Goal: Task Accomplishment & Management: Use online tool/utility

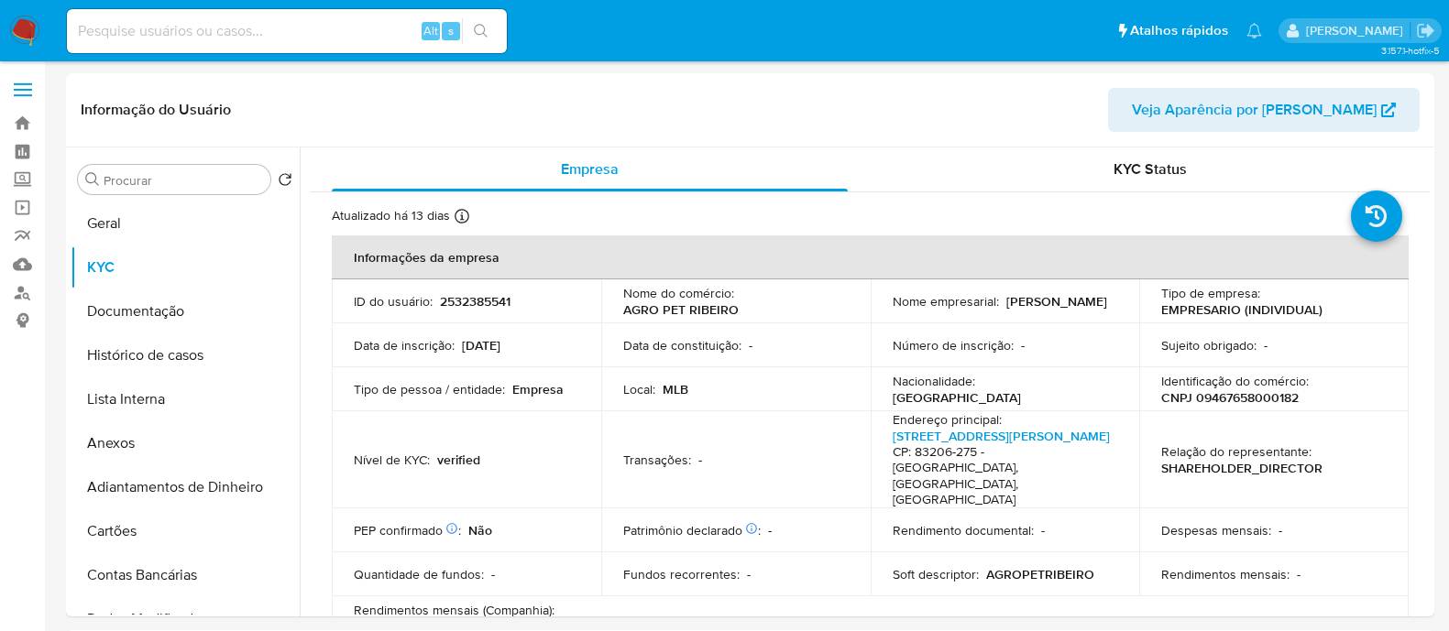
select select "10"
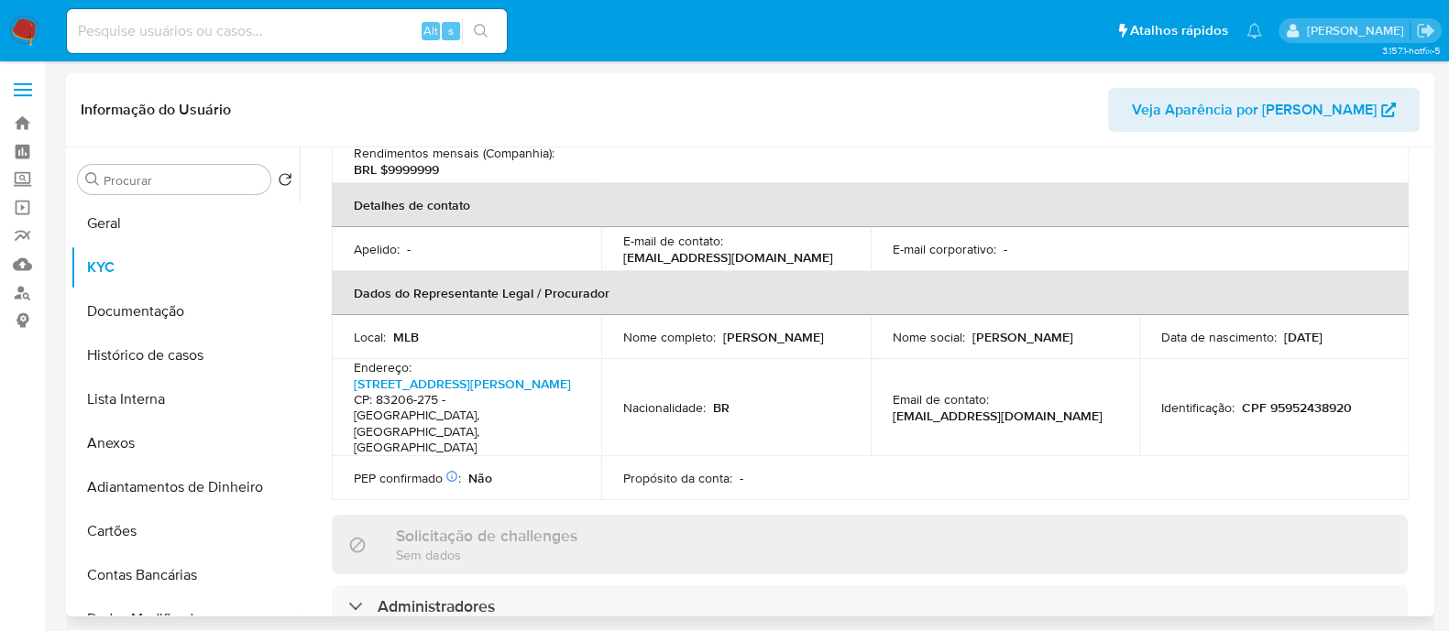
scroll to position [801, 0]
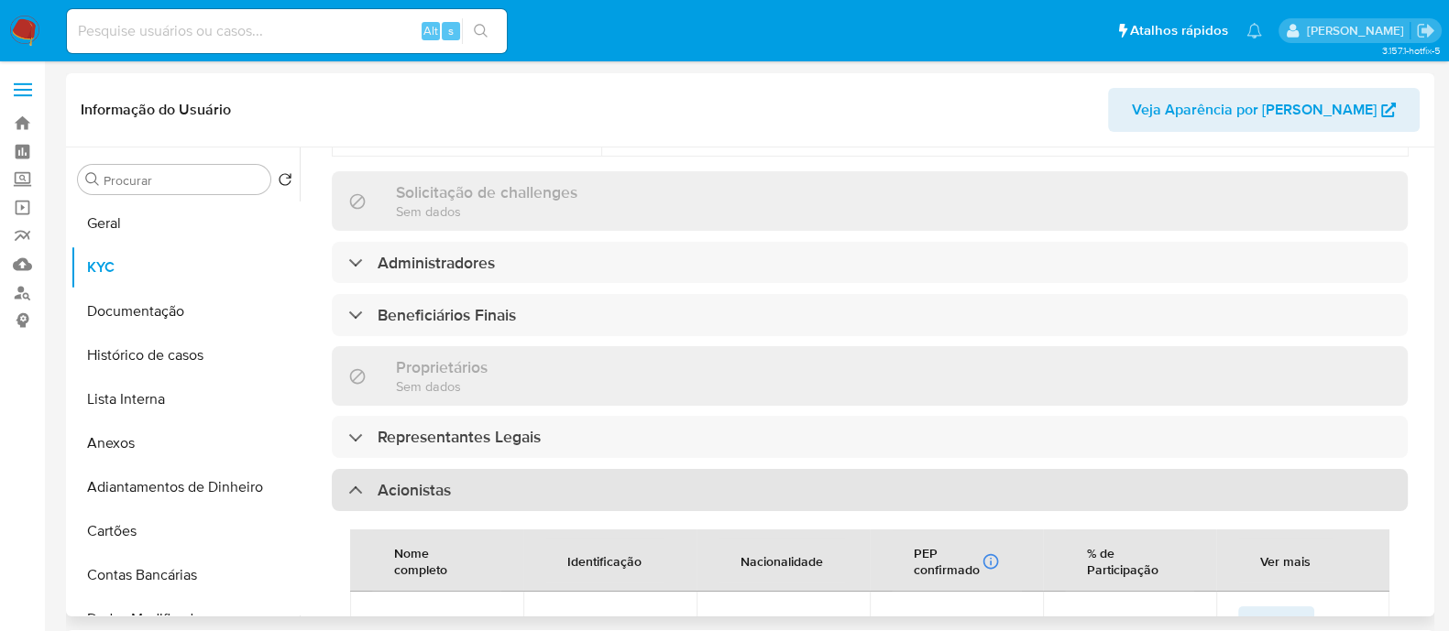
click at [541, 473] on div "Acionistas" at bounding box center [870, 490] width 1076 height 42
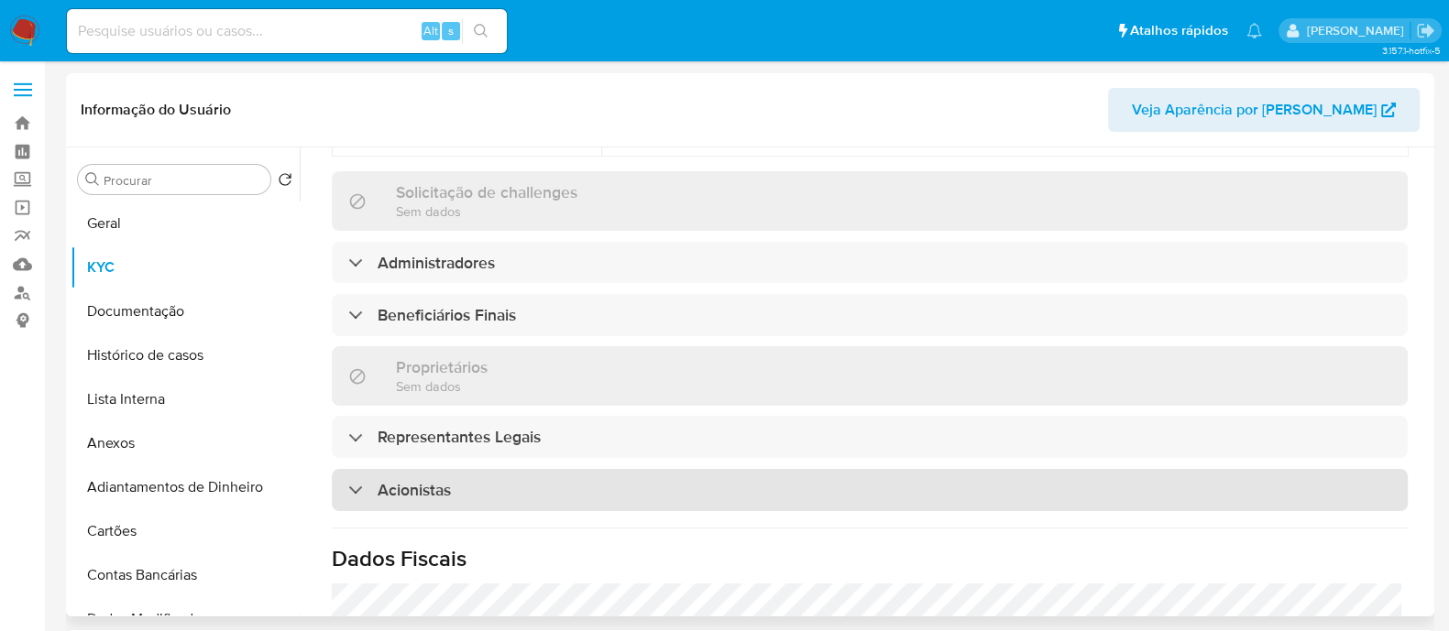
click at [624, 469] on div "Acionistas" at bounding box center [870, 490] width 1076 height 42
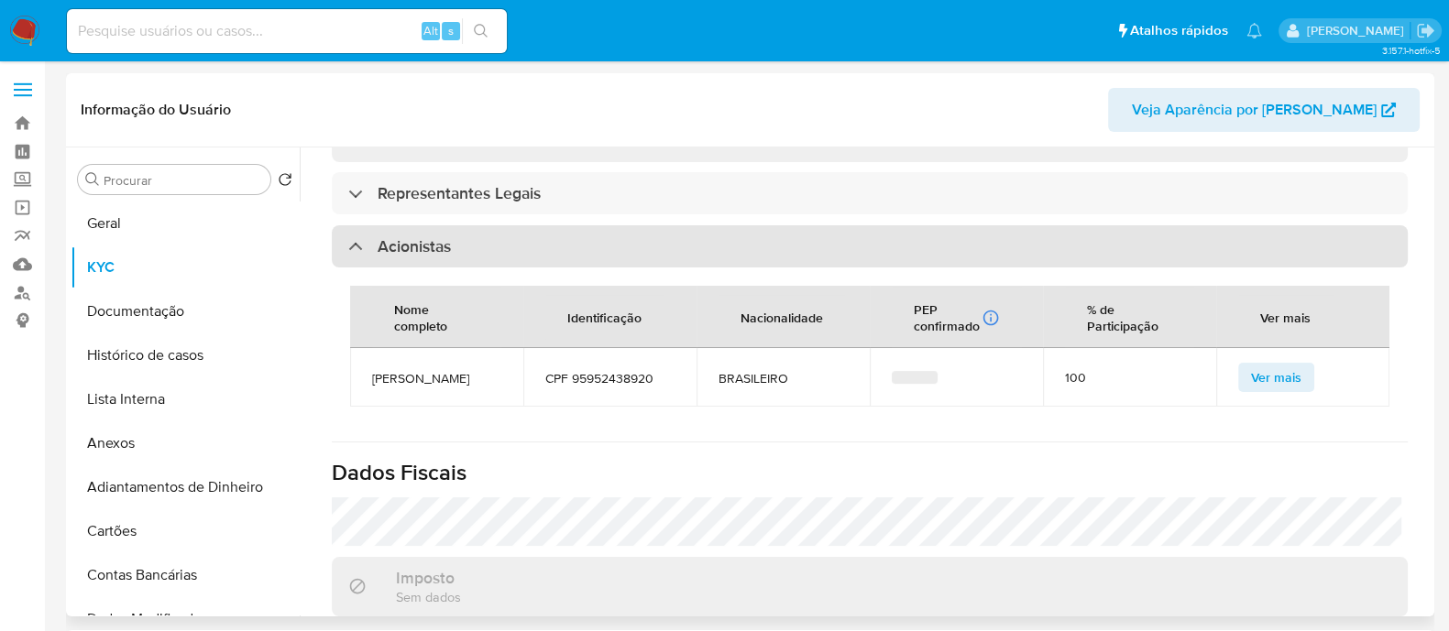
scroll to position [1145, 0]
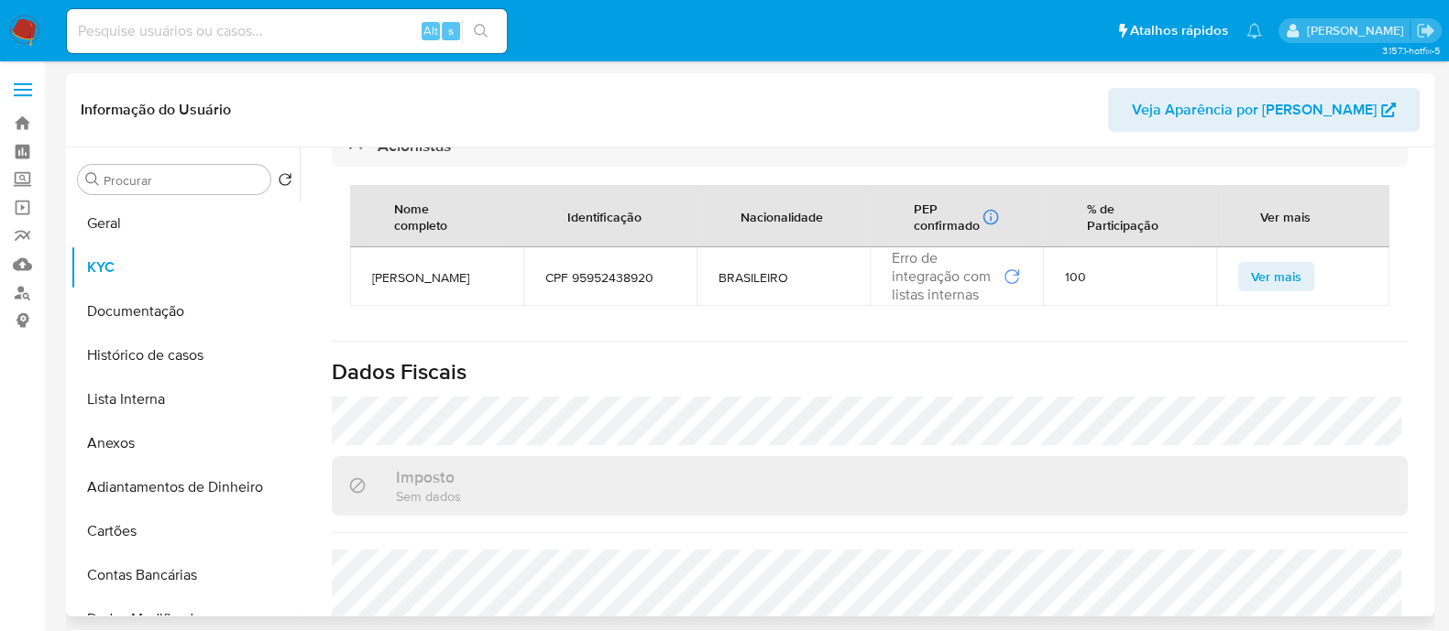
click at [977, 260] on span "Erro de integração com listas internas" at bounding box center [945, 276] width 107 height 55
click at [1002, 268] on icon "Repetir" at bounding box center [1011, 277] width 18 height 18
click at [176, 291] on button "Documentação" at bounding box center [178, 312] width 214 height 44
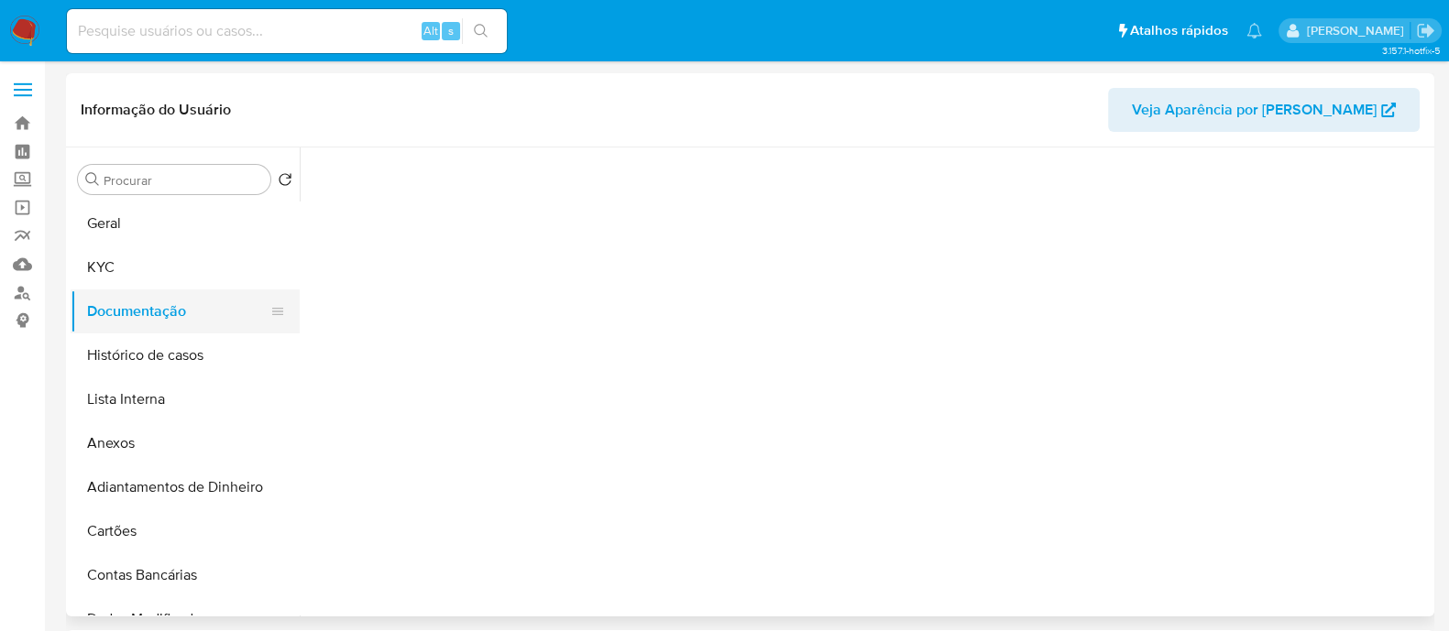
scroll to position [0, 0]
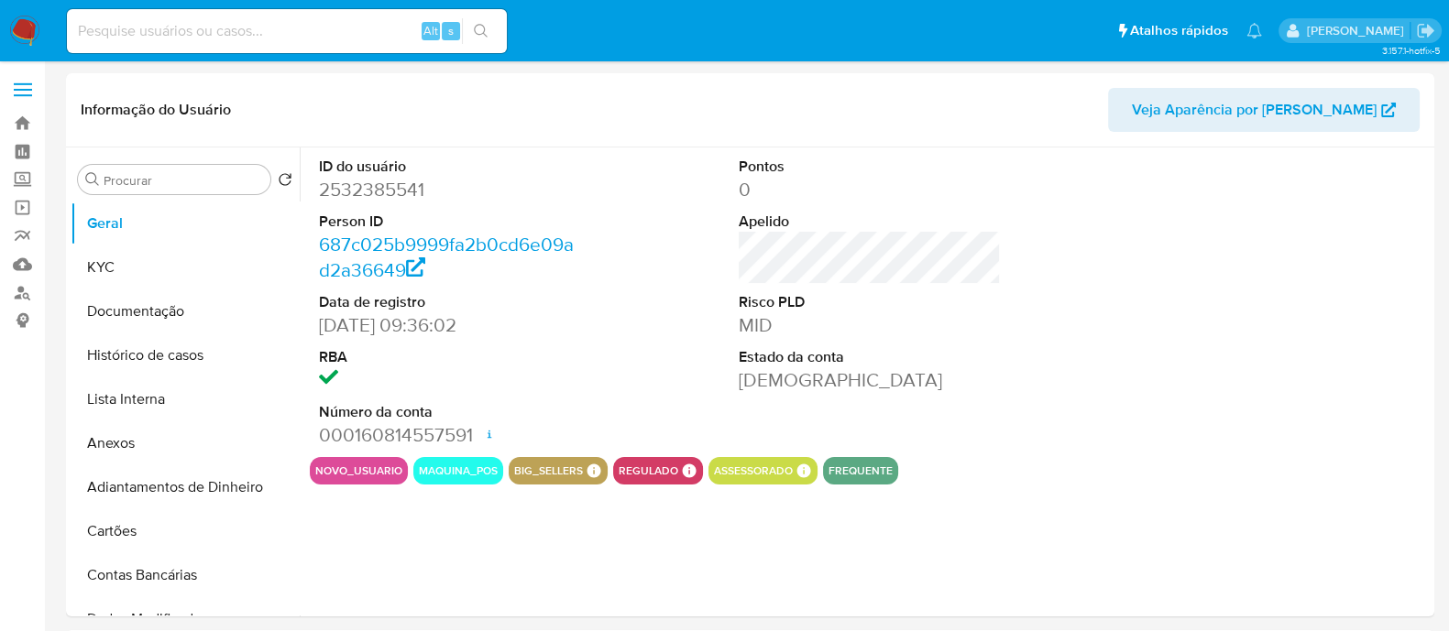
select select "10"
click at [128, 266] on button "KYC" at bounding box center [178, 268] width 214 height 44
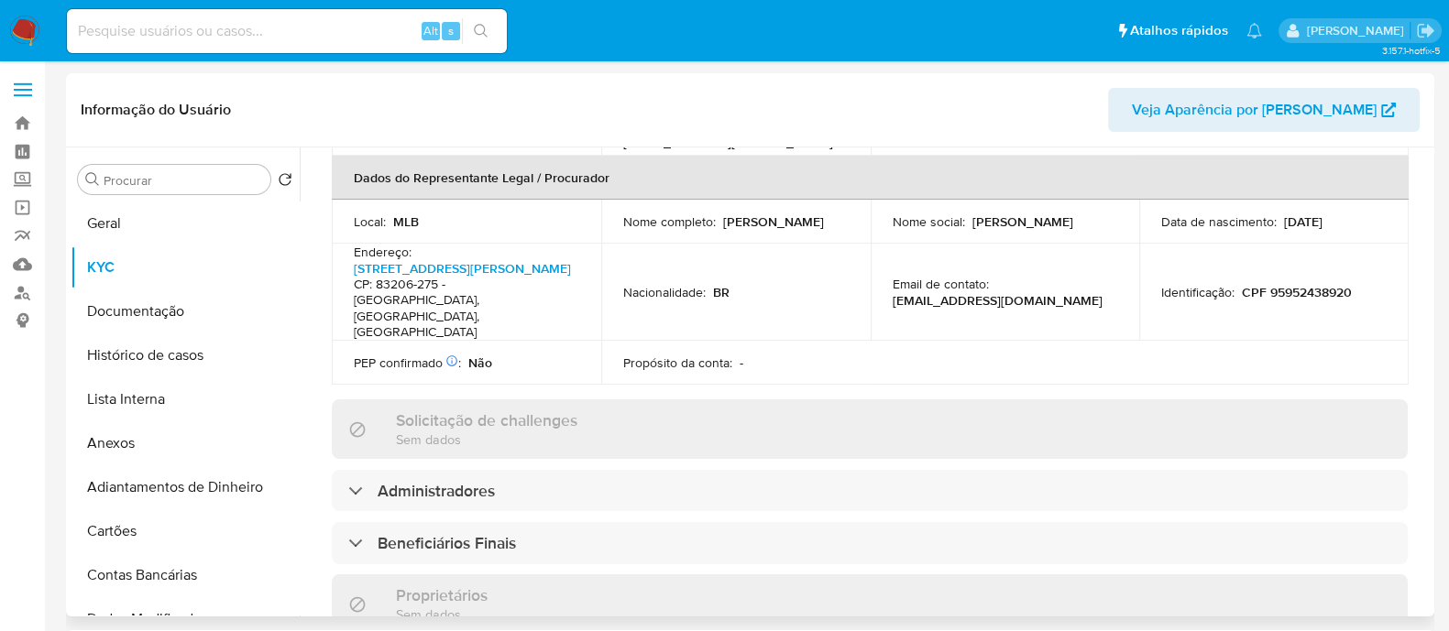
scroll to position [915, 0]
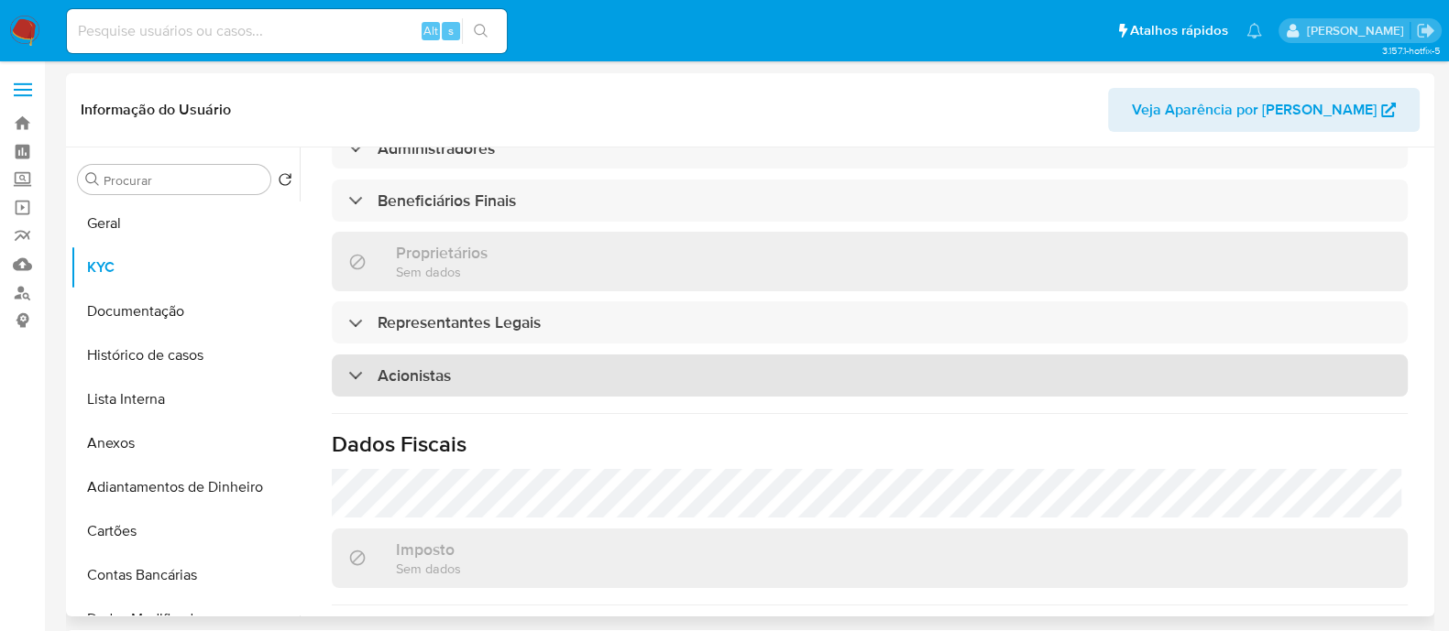
click at [534, 355] on div "Acionistas" at bounding box center [870, 376] width 1076 height 42
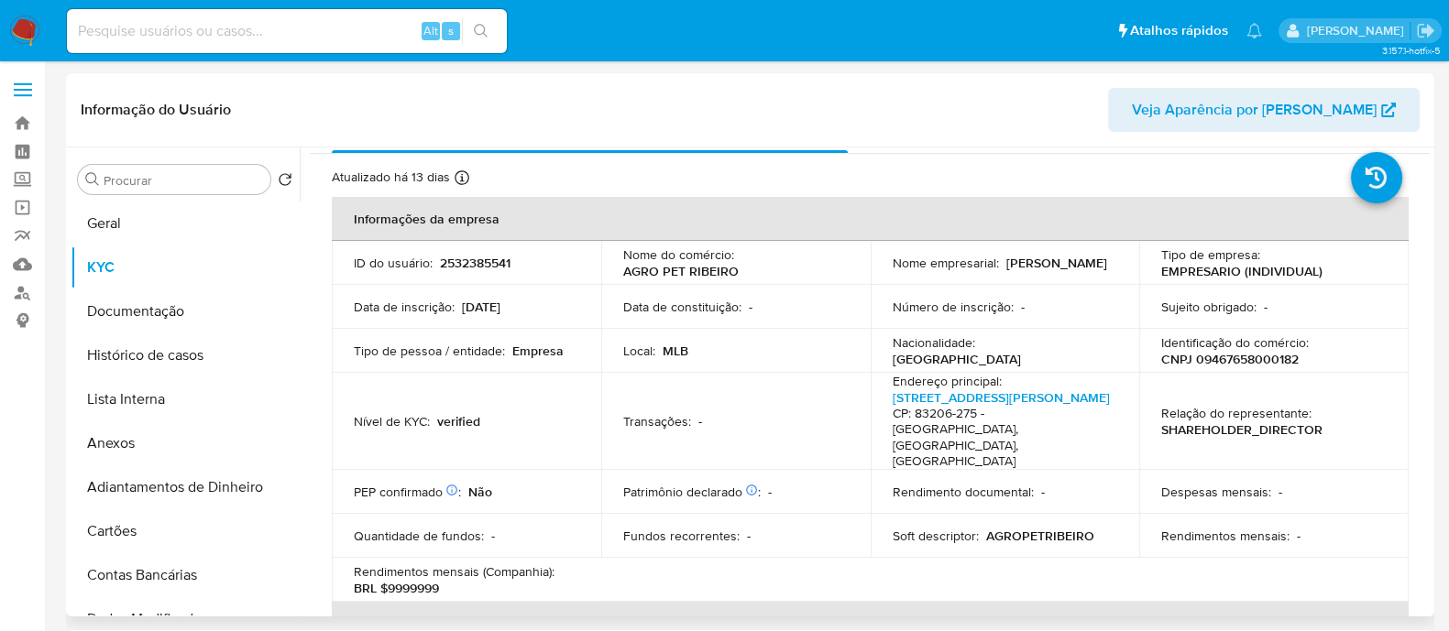
scroll to position [0, 0]
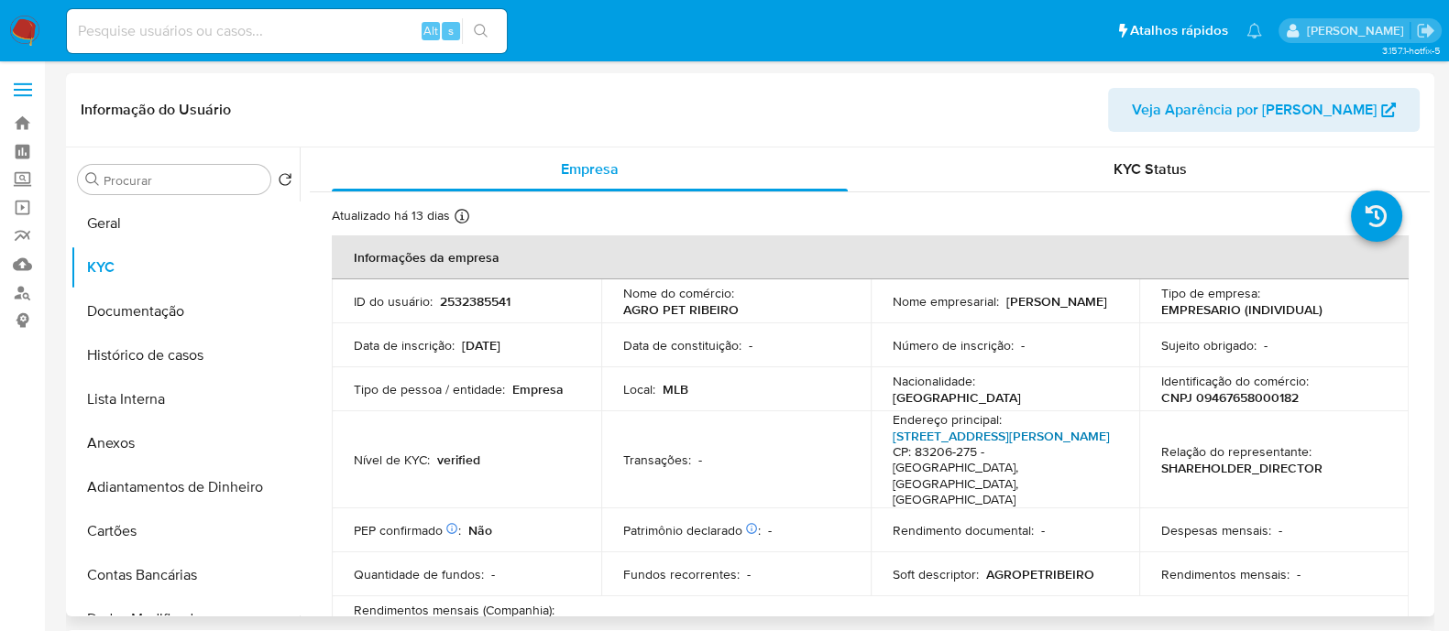
click at [983, 436] on link "[STREET_ADDRESS][PERSON_NAME]" at bounding box center [1001, 436] width 217 height 18
click at [940, 439] on link "[STREET_ADDRESS][PERSON_NAME]" at bounding box center [1001, 436] width 217 height 18
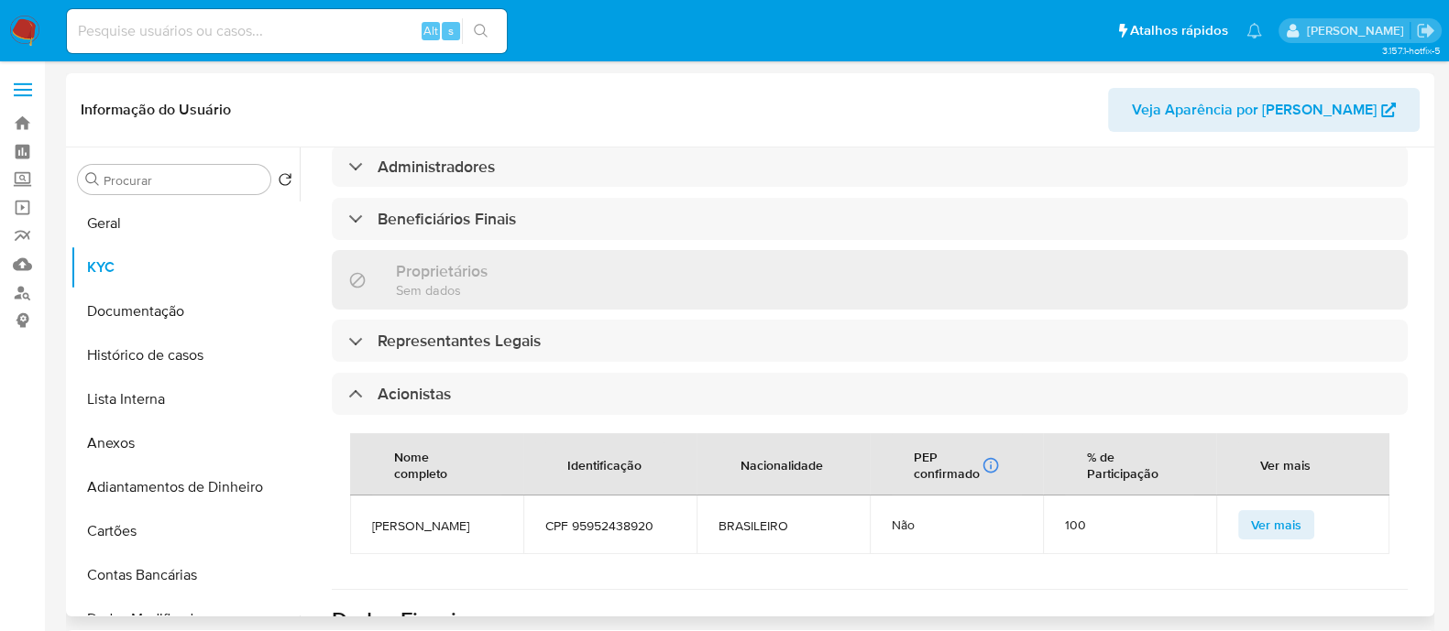
scroll to position [1031, 0]
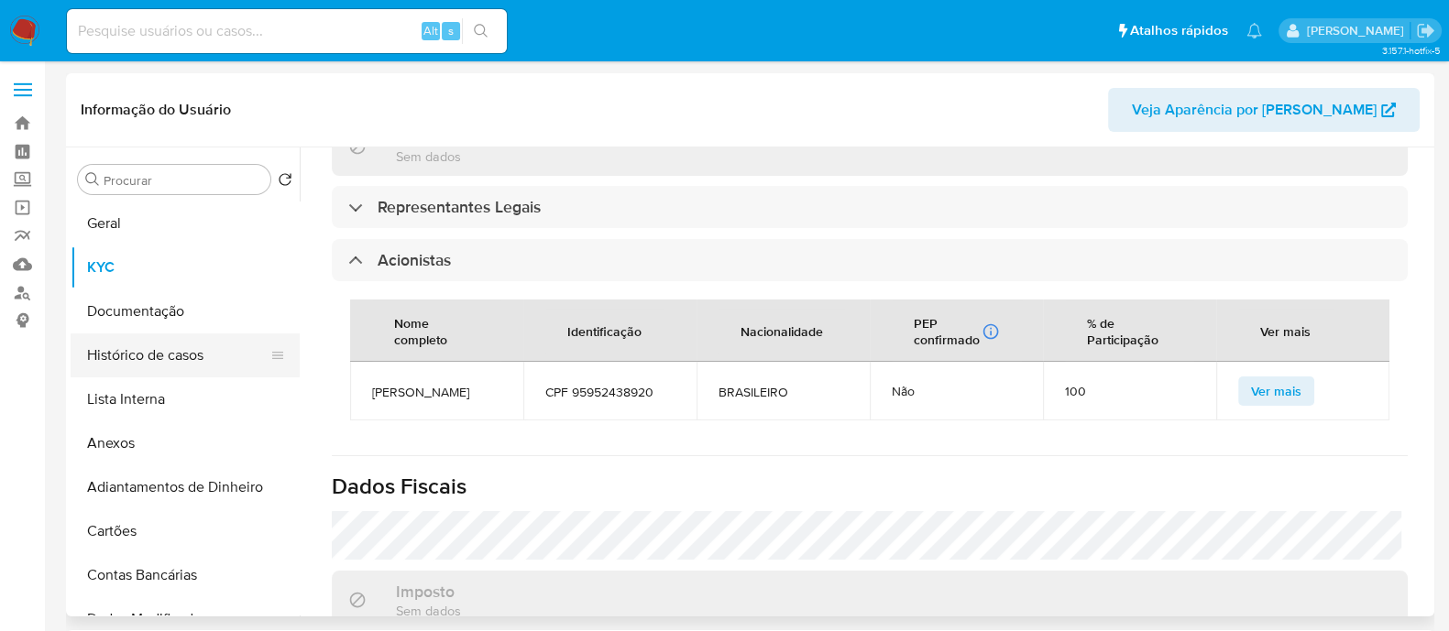
click at [197, 345] on button "Histórico de casos" at bounding box center [178, 356] width 214 height 44
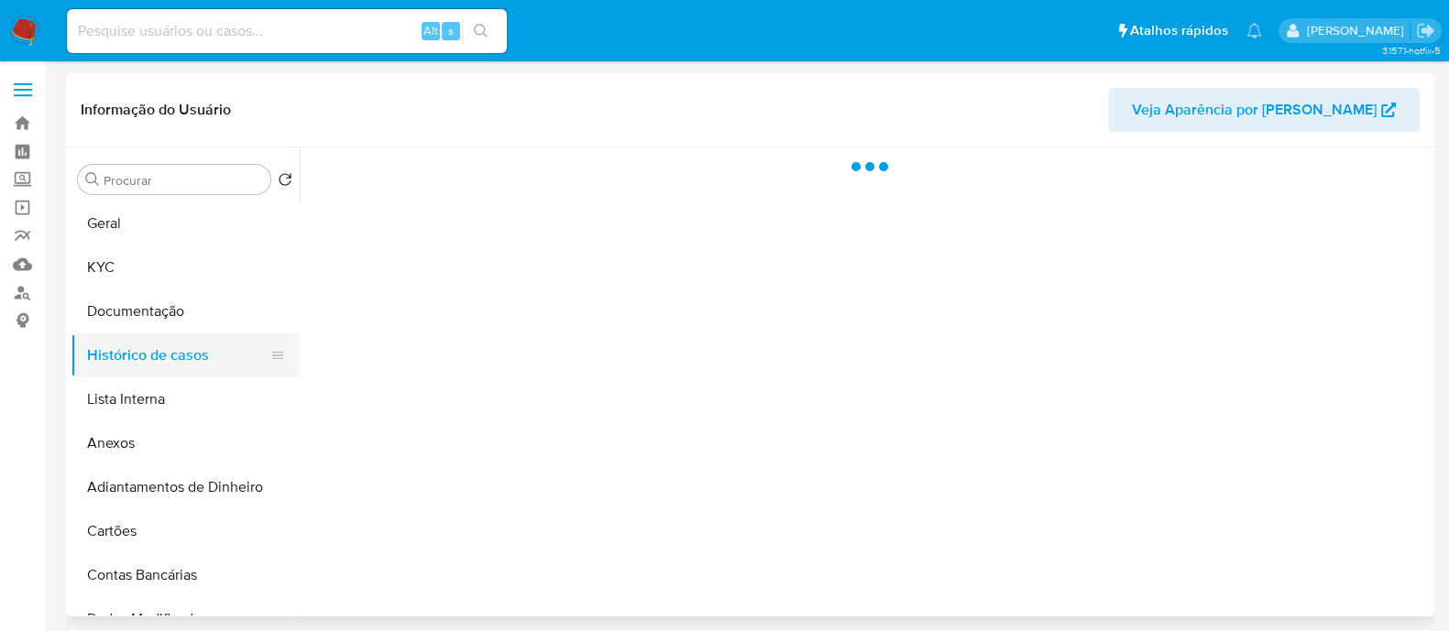
scroll to position [0, 0]
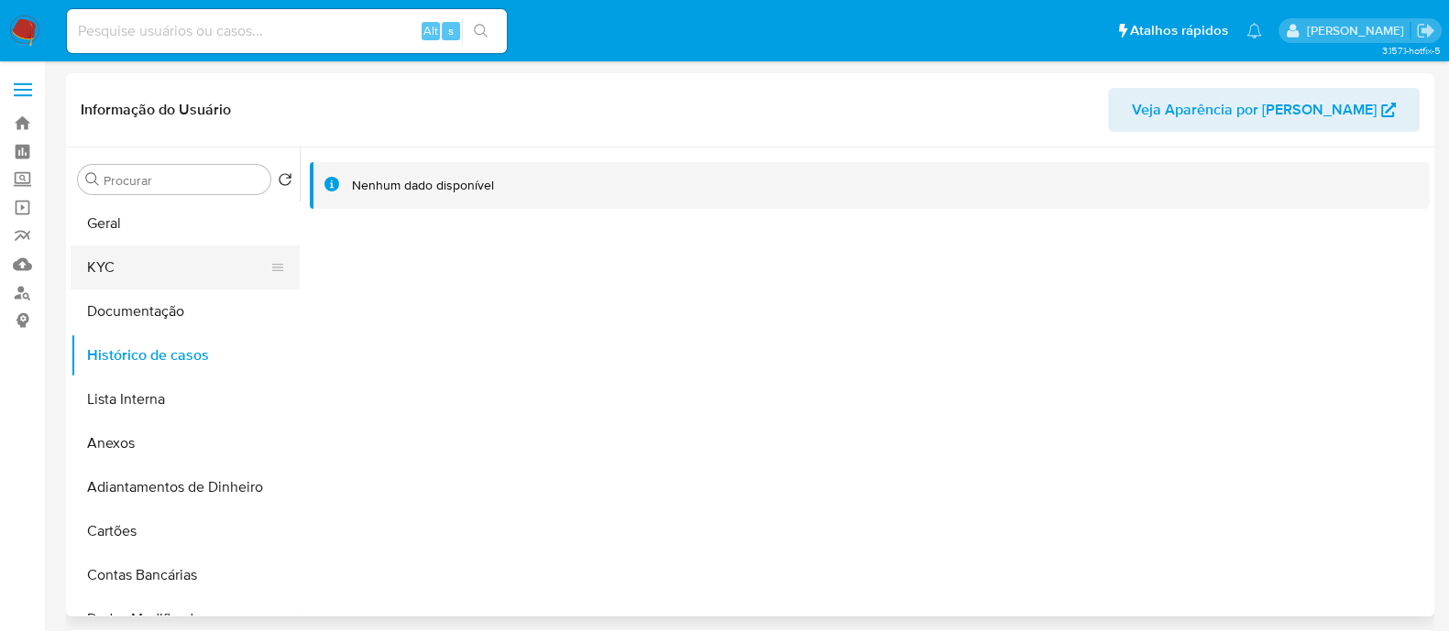
click at [157, 256] on button "KYC" at bounding box center [178, 268] width 214 height 44
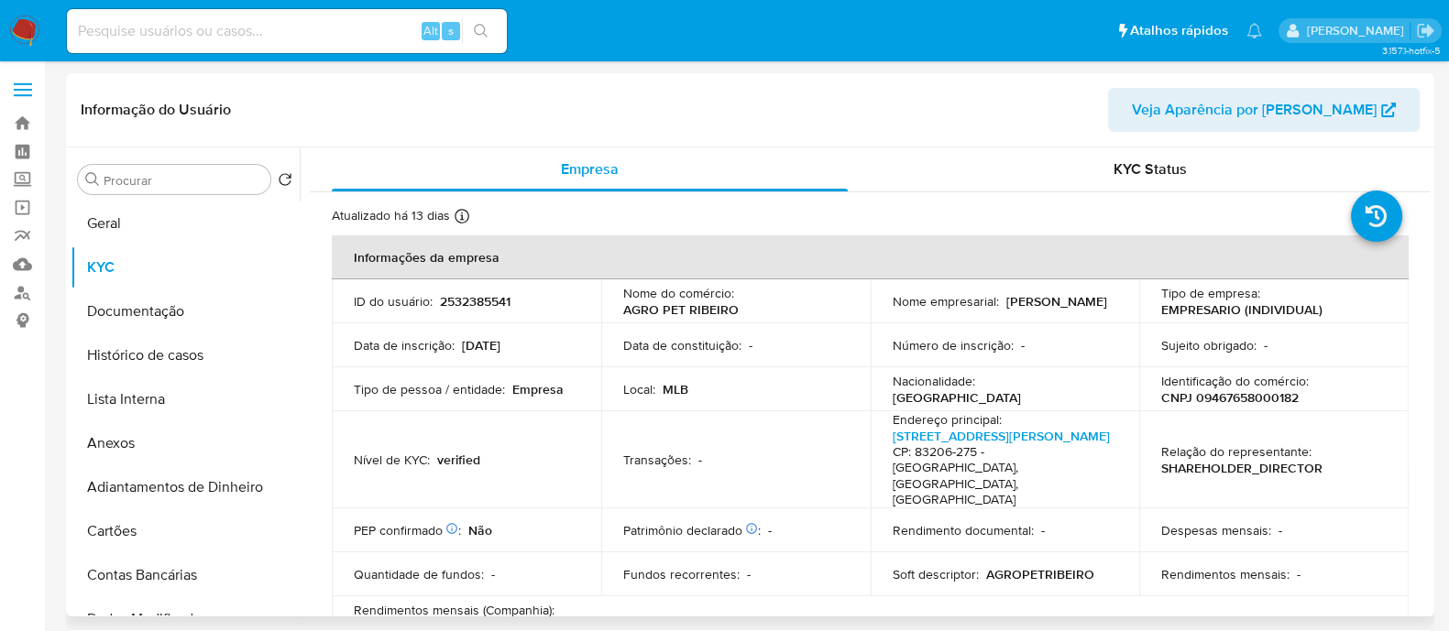
click at [1262, 396] on p "CNPJ 09467658000182" at bounding box center [1229, 397] width 137 height 16
copy p "09467658000182"
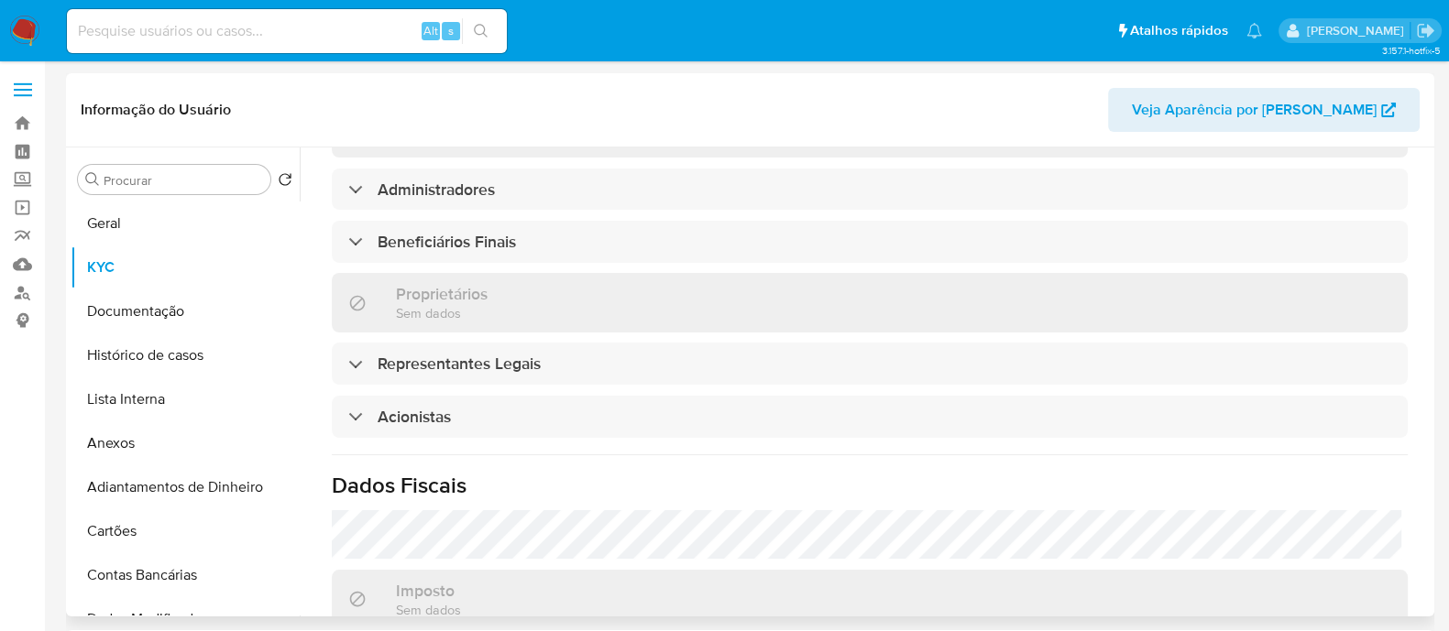
scroll to position [792, 0]
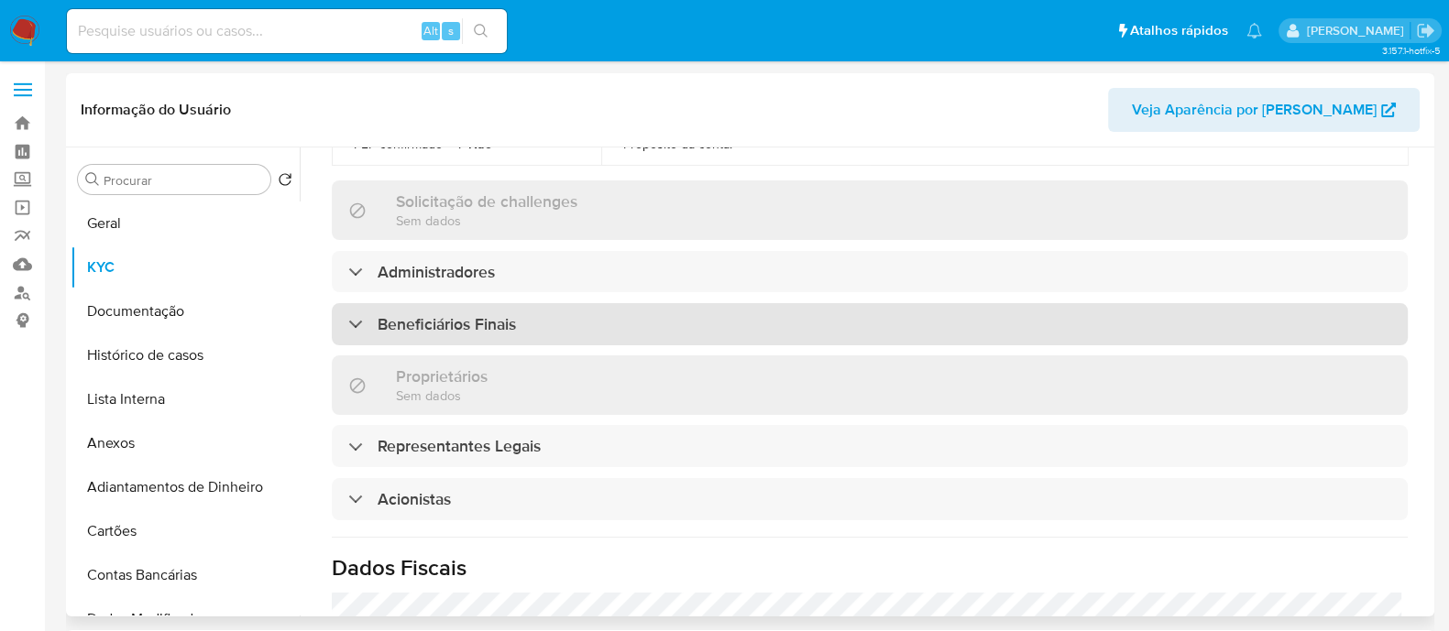
click at [647, 303] on div "Beneficiários Finais" at bounding box center [870, 324] width 1076 height 42
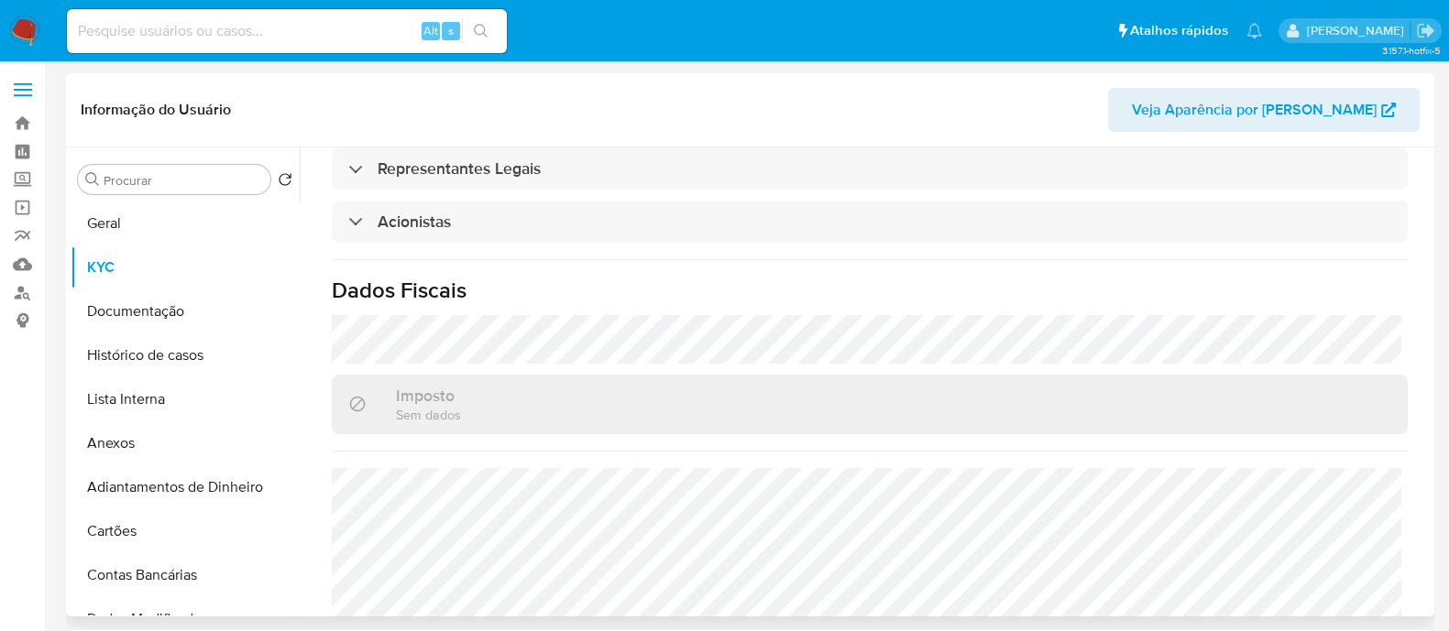
scroll to position [1250, 0]
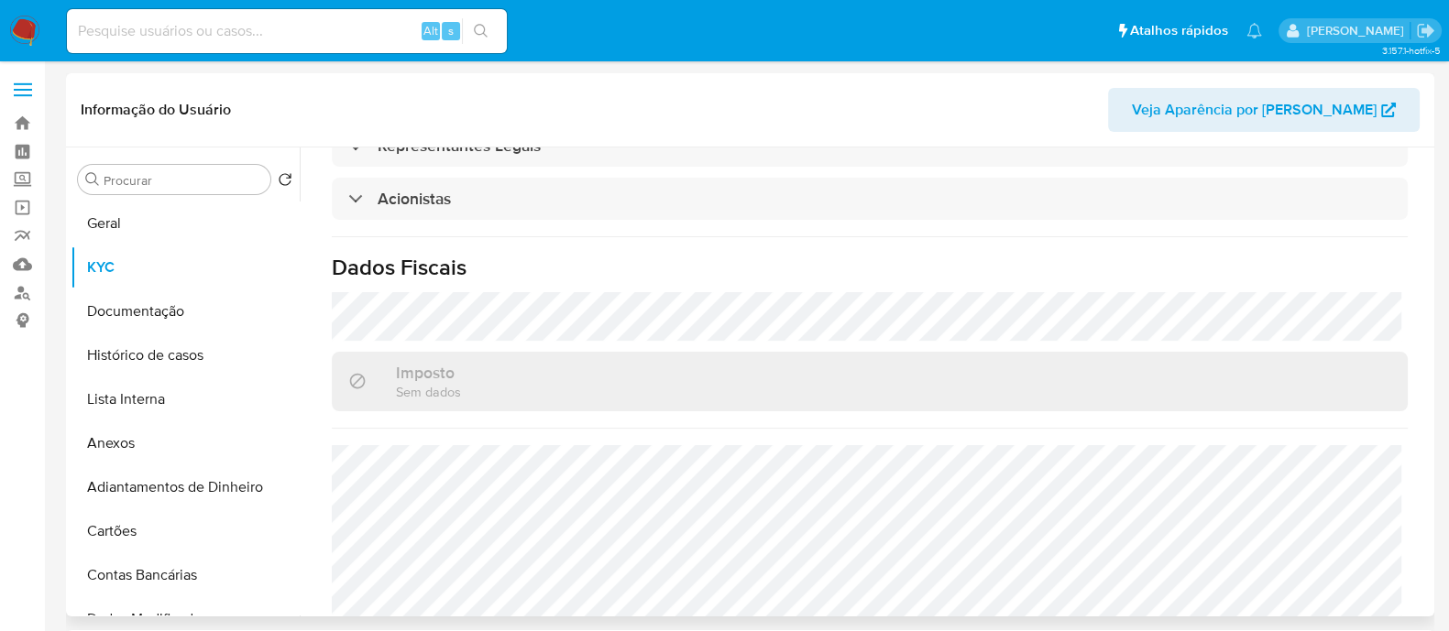
click at [835, 145] on div "Informação do Usuário Veja Aparência por [PERSON_NAME]" at bounding box center [750, 110] width 1368 height 74
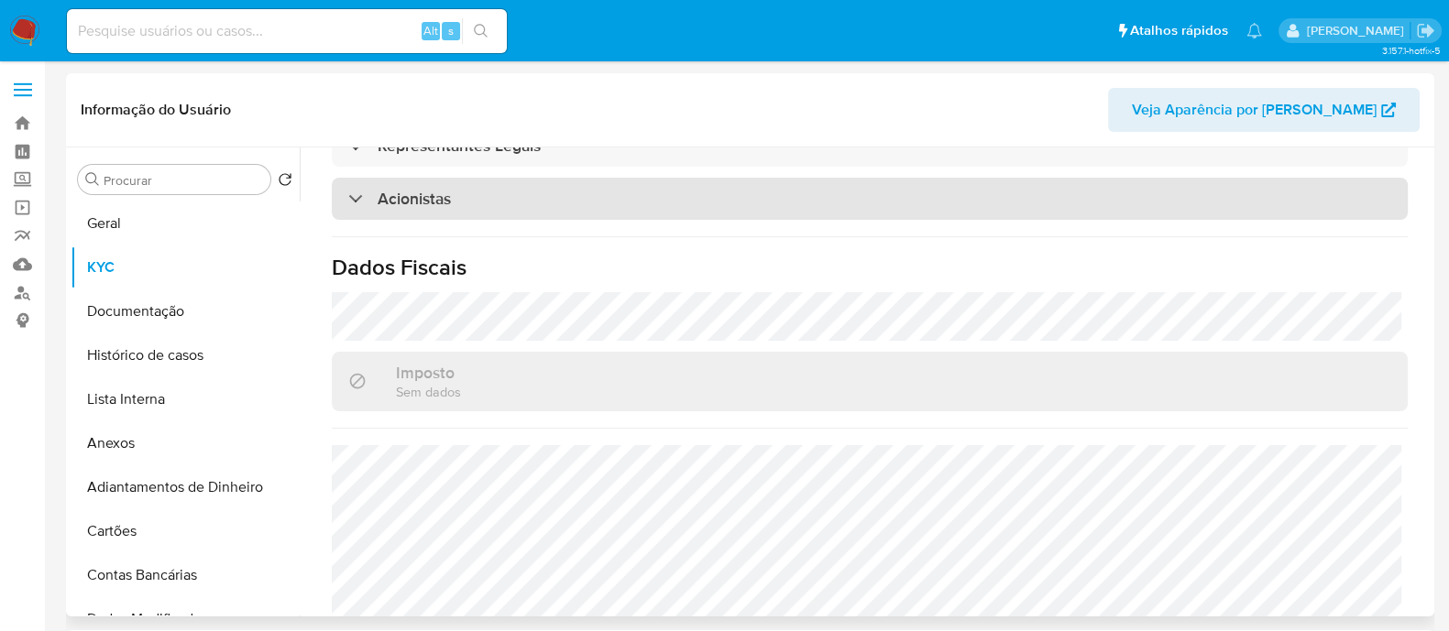
click at [821, 181] on div "Acionistas" at bounding box center [870, 199] width 1076 height 42
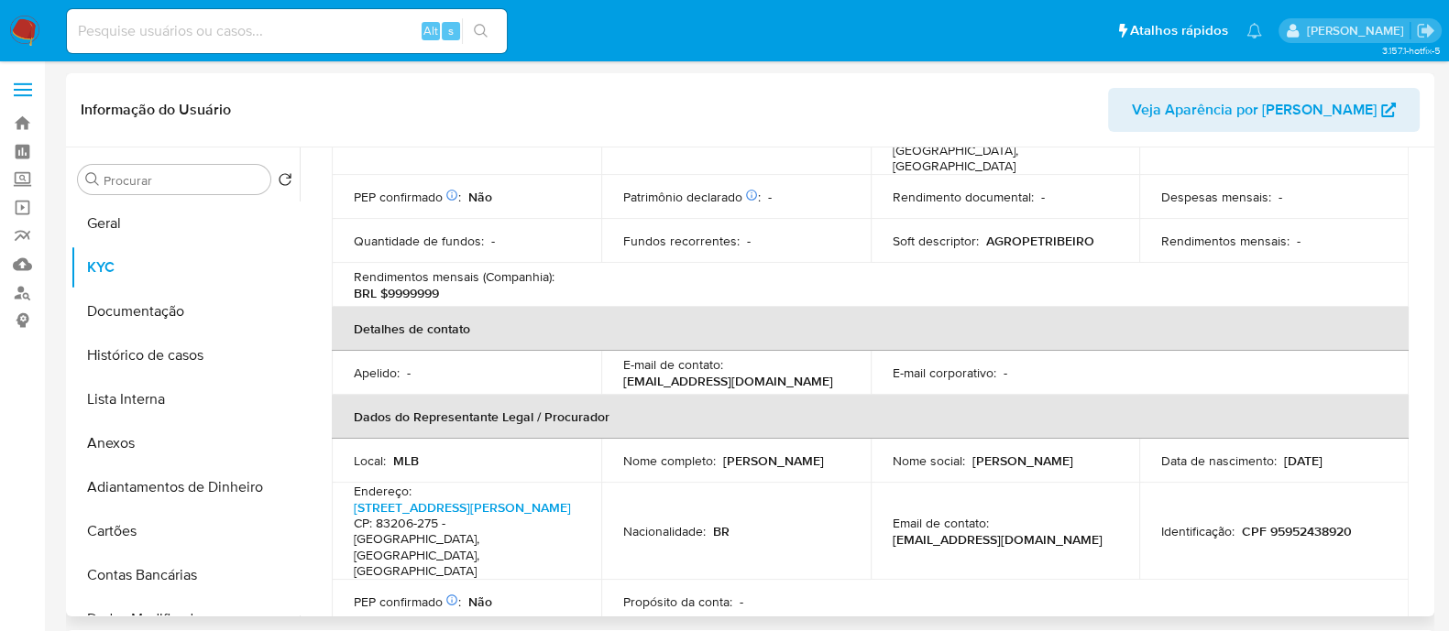
scroll to position [0, 0]
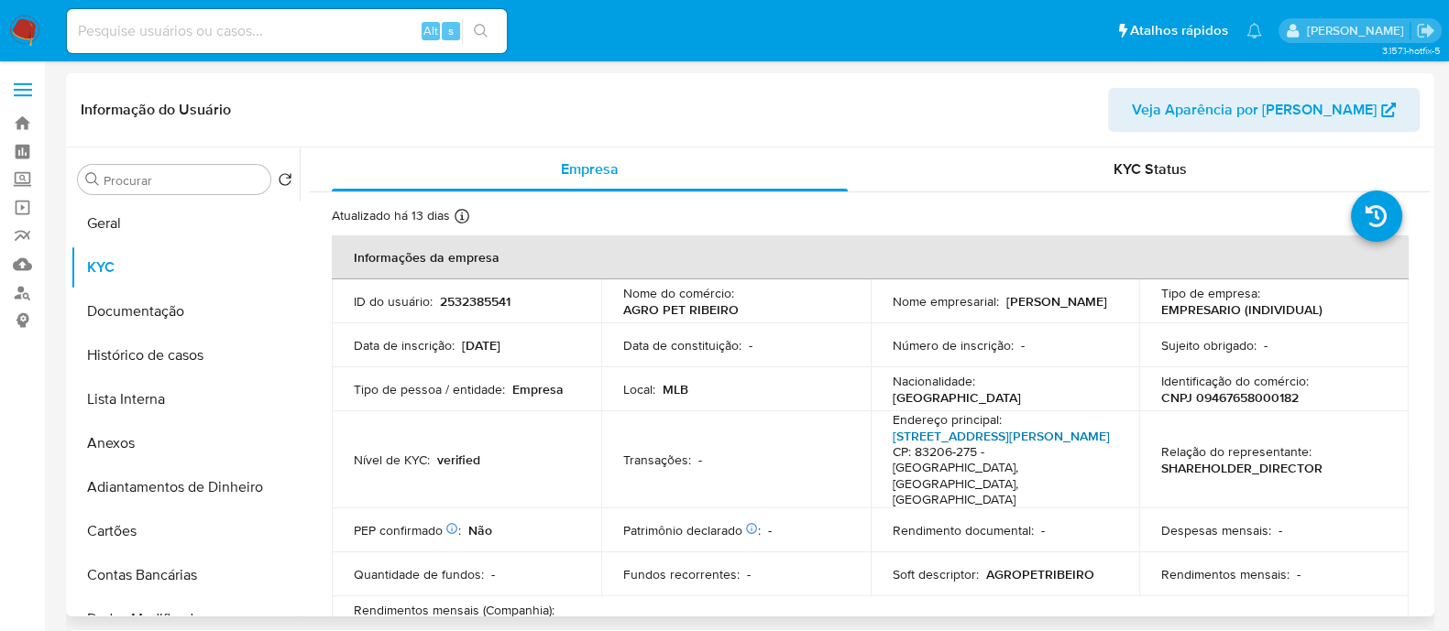
click at [893, 445] on link "[STREET_ADDRESS][PERSON_NAME]" at bounding box center [1001, 436] width 217 height 18
click at [1237, 399] on p "CNPJ 09467658000182" at bounding box center [1229, 397] width 137 height 16
copy p "09467658000182"
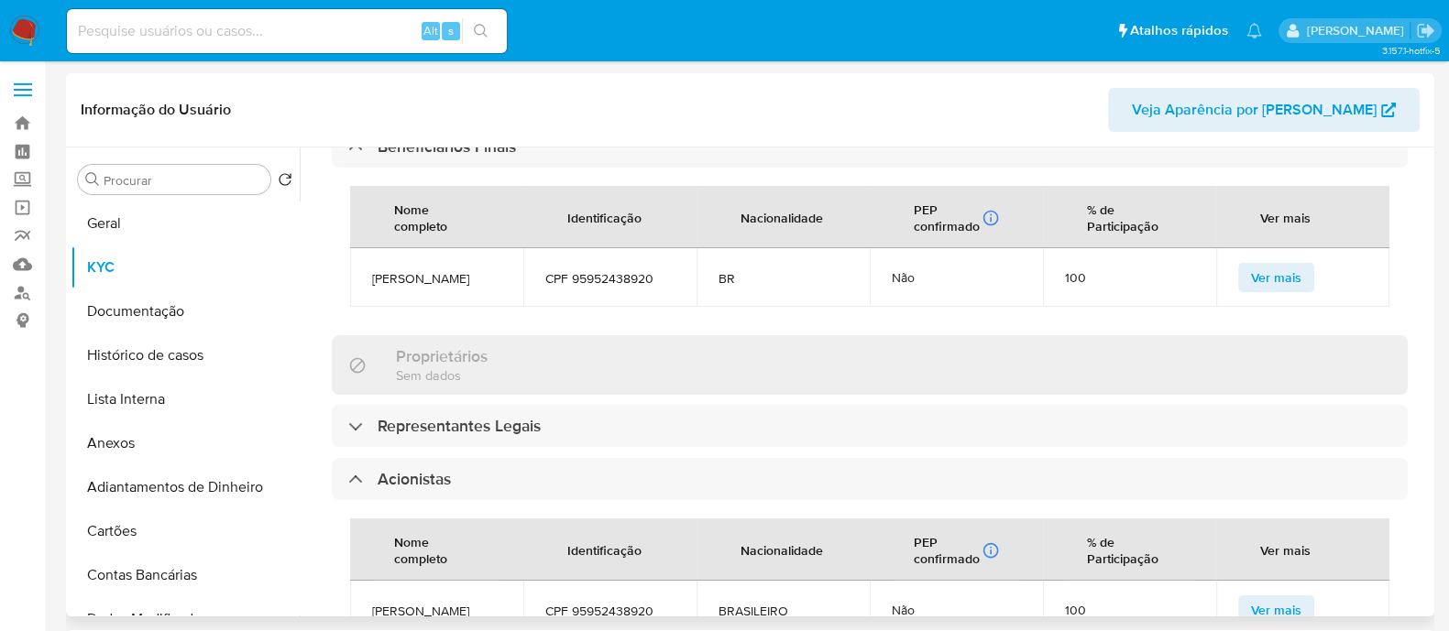
scroll to position [1031, 0]
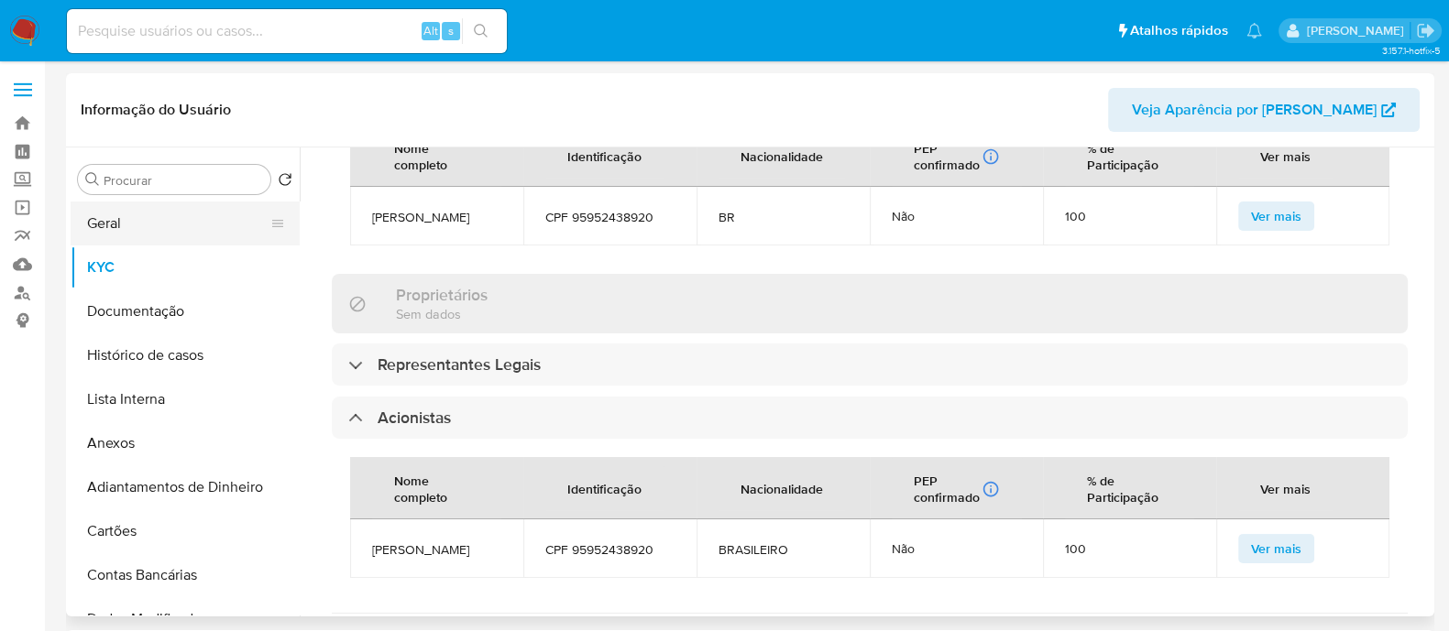
click at [103, 226] on button "Geral" at bounding box center [178, 224] width 214 height 44
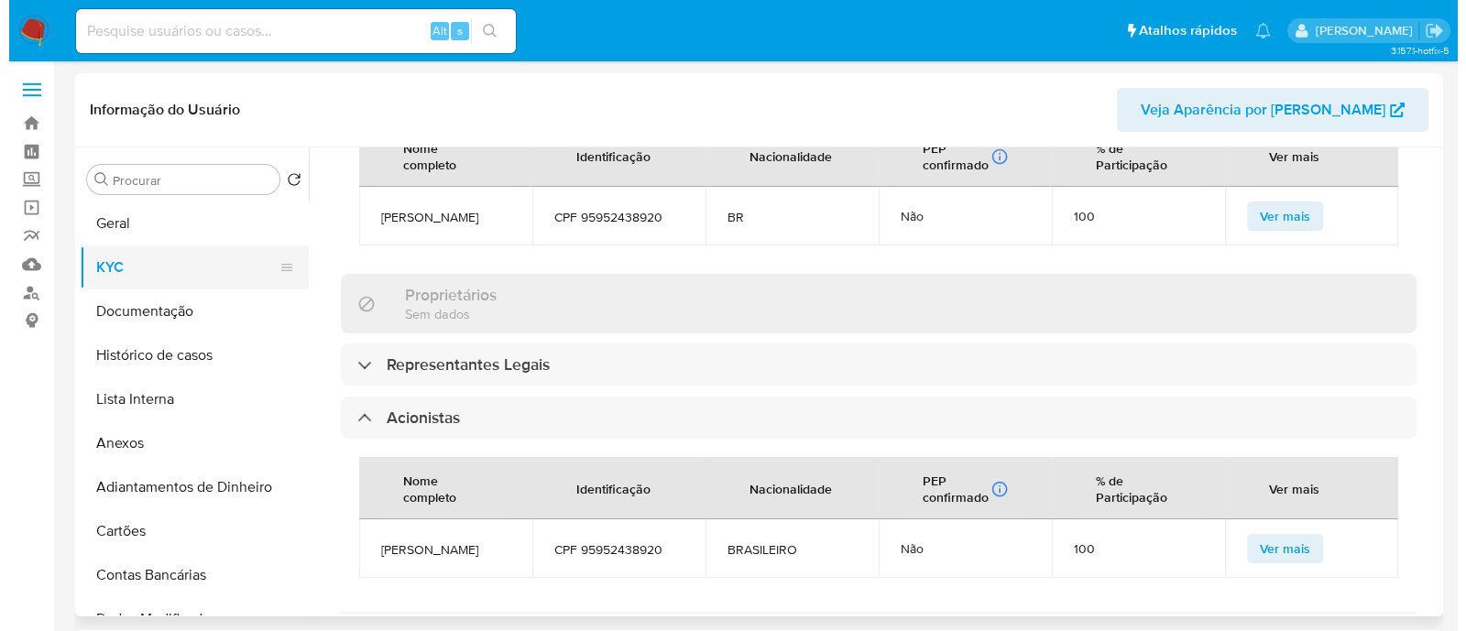
scroll to position [0, 0]
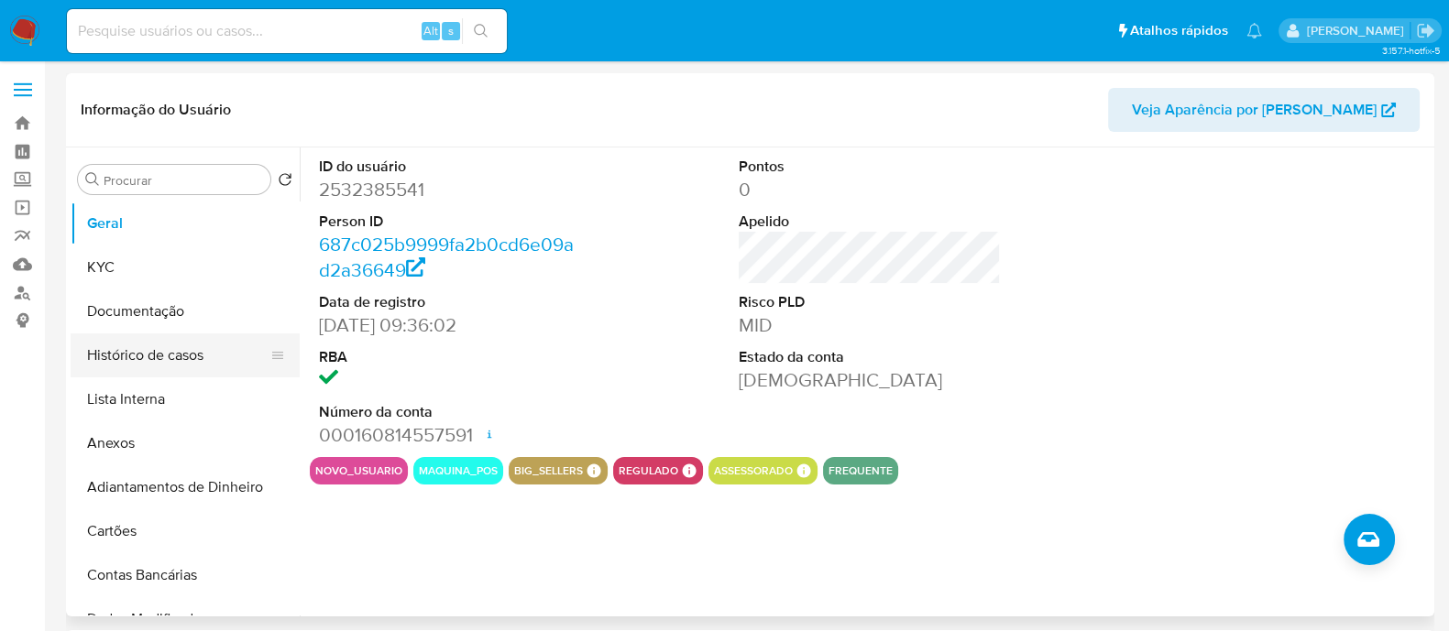
click at [169, 347] on button "Histórico de casos" at bounding box center [178, 356] width 214 height 44
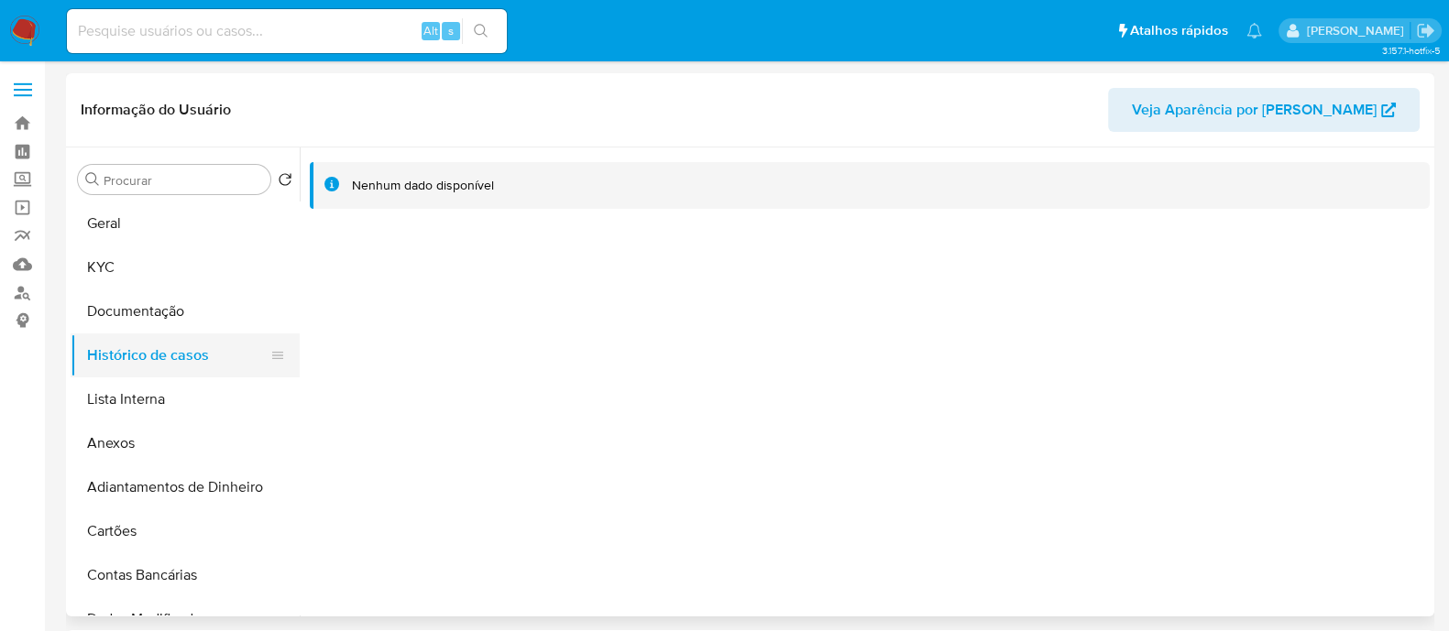
click at [168, 347] on button "Histórico de casos" at bounding box center [178, 356] width 214 height 44
click at [166, 238] on button "Geral" at bounding box center [178, 224] width 214 height 44
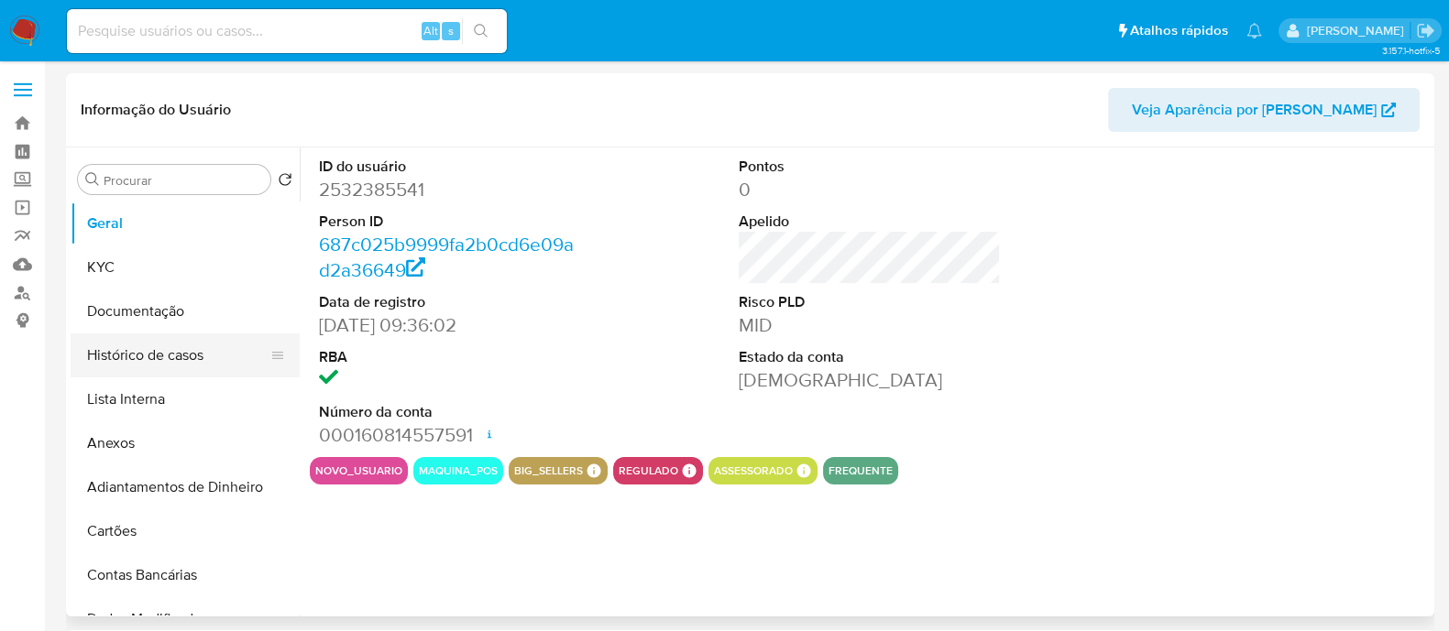
click at [142, 339] on button "Histórico de casos" at bounding box center [178, 356] width 214 height 44
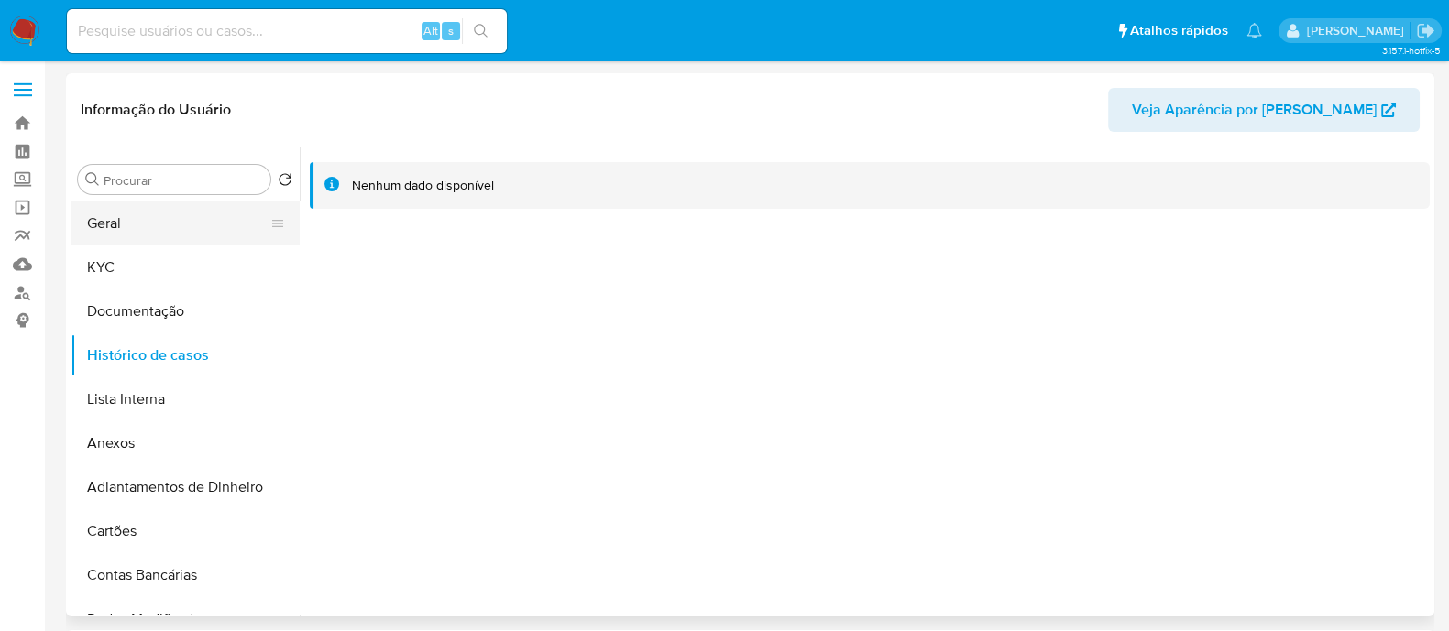
click at [155, 225] on button "Geral" at bounding box center [178, 224] width 214 height 44
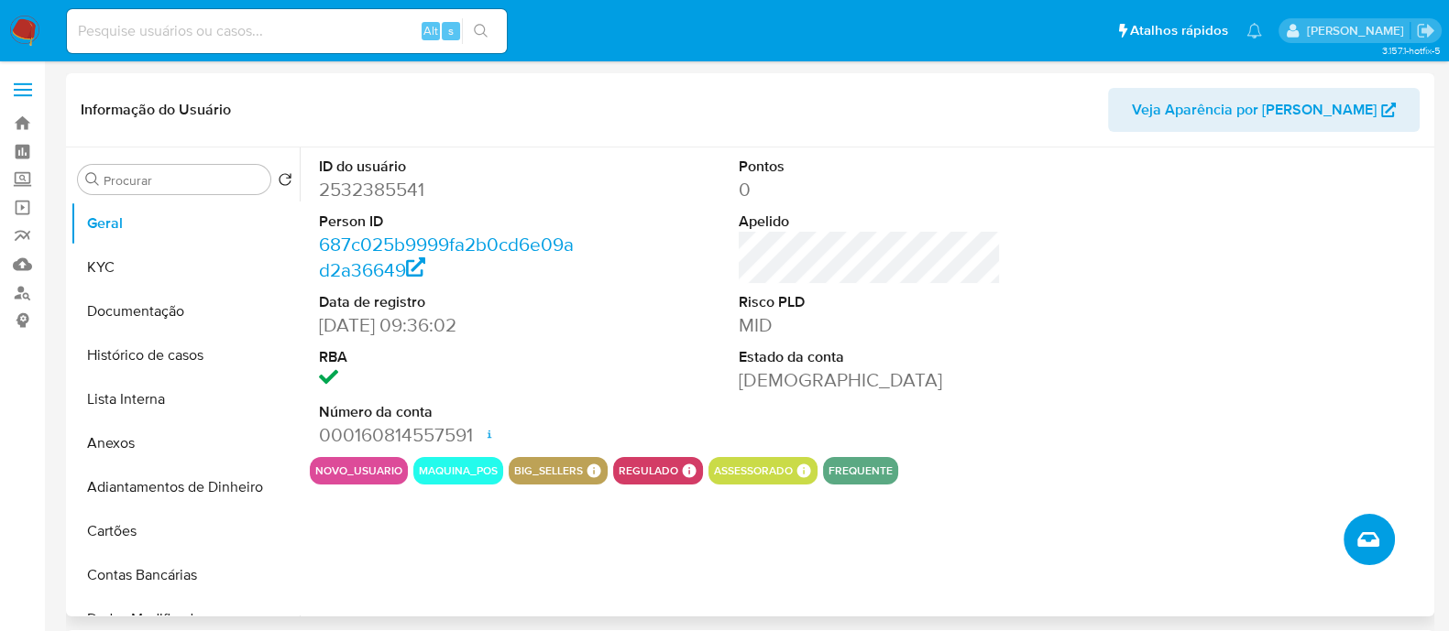
click at [1370, 553] on button "Criar caso manual" at bounding box center [1368, 539] width 51 height 51
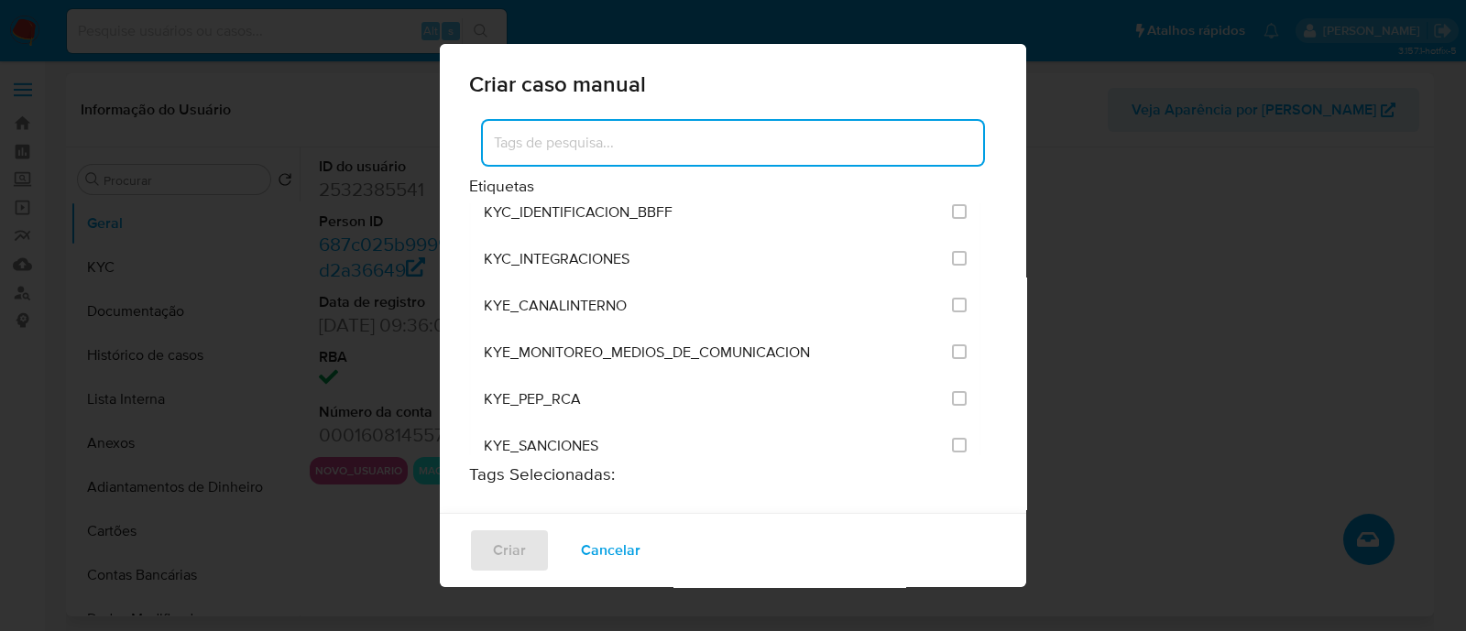
scroll to position [1488, 0]
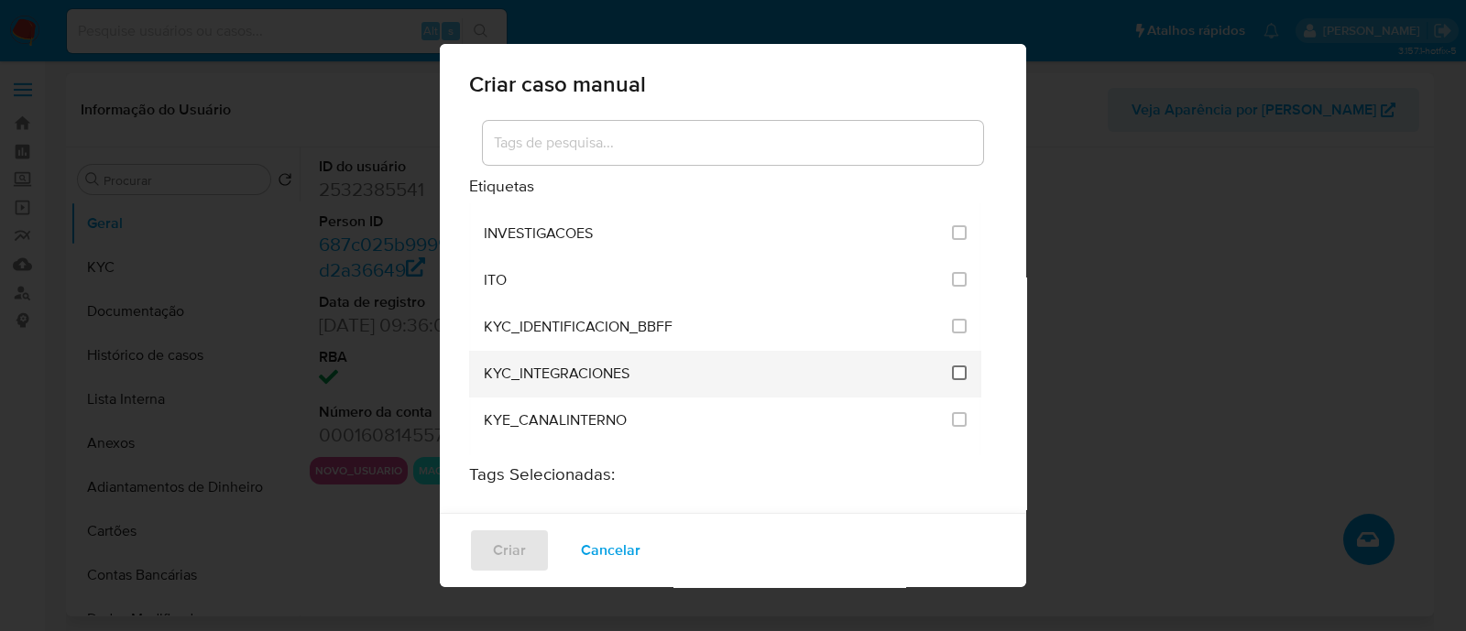
click at [952, 366] on input "2093" at bounding box center [959, 373] width 15 height 15
checkbox input "true"
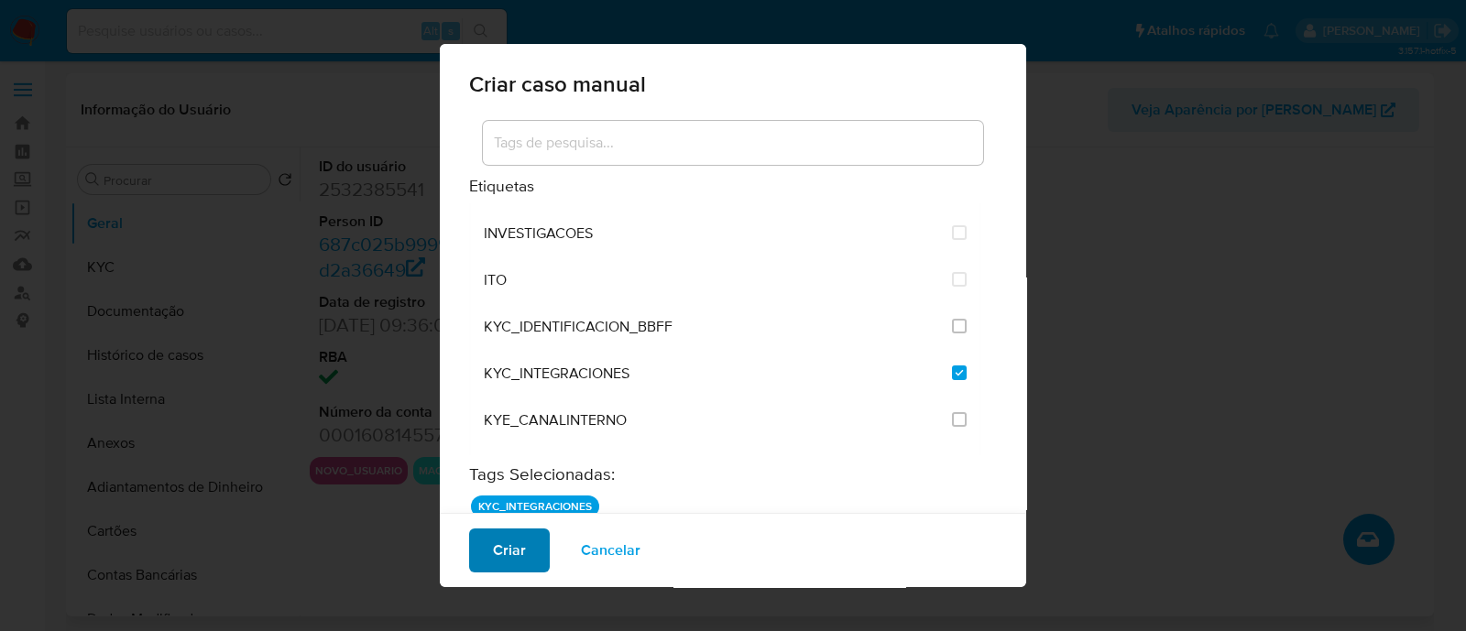
click at [516, 565] on span "Criar" at bounding box center [509, 551] width 33 height 40
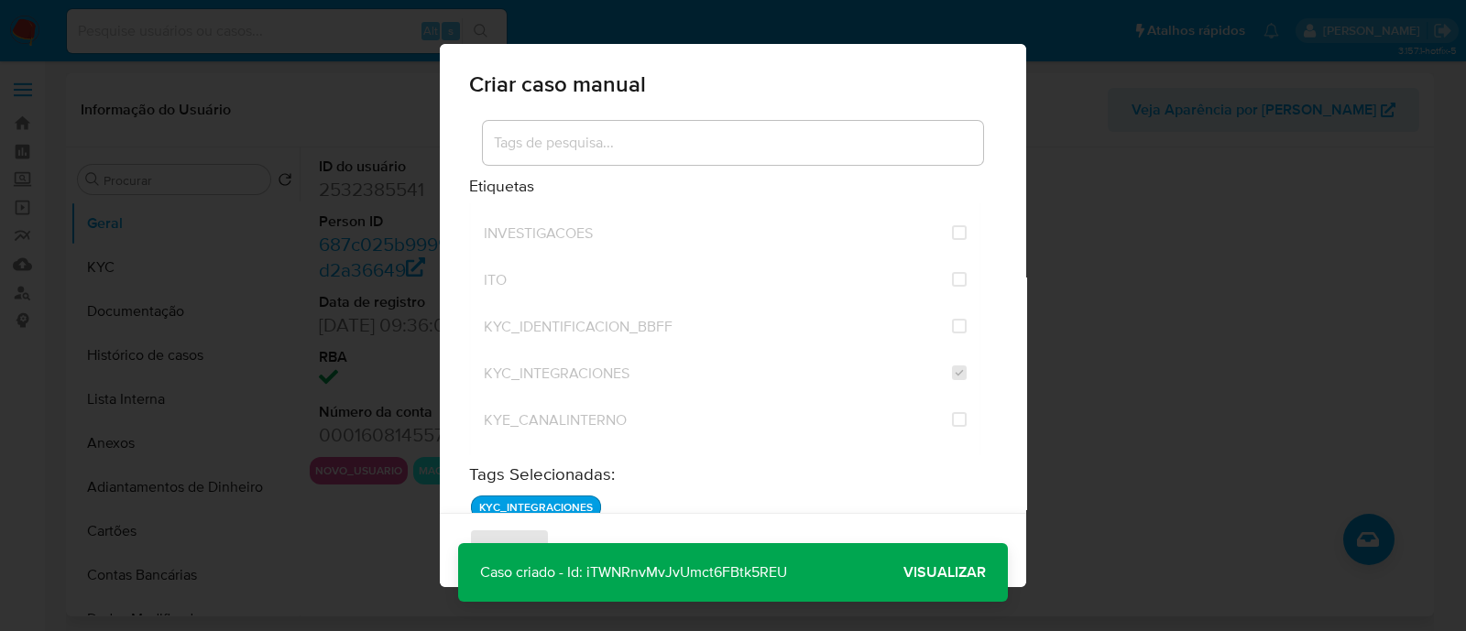
click at [962, 573] on span "Visualizar" at bounding box center [945, 573] width 82 height 0
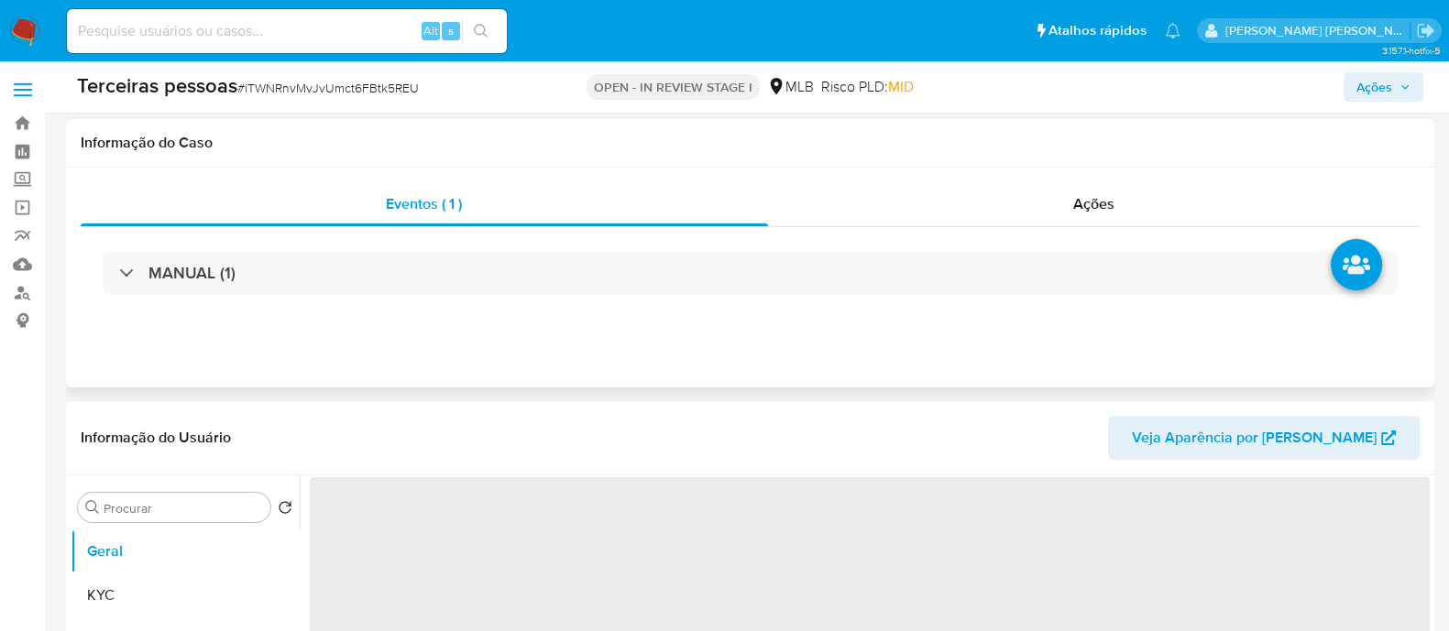
scroll to position [457, 0]
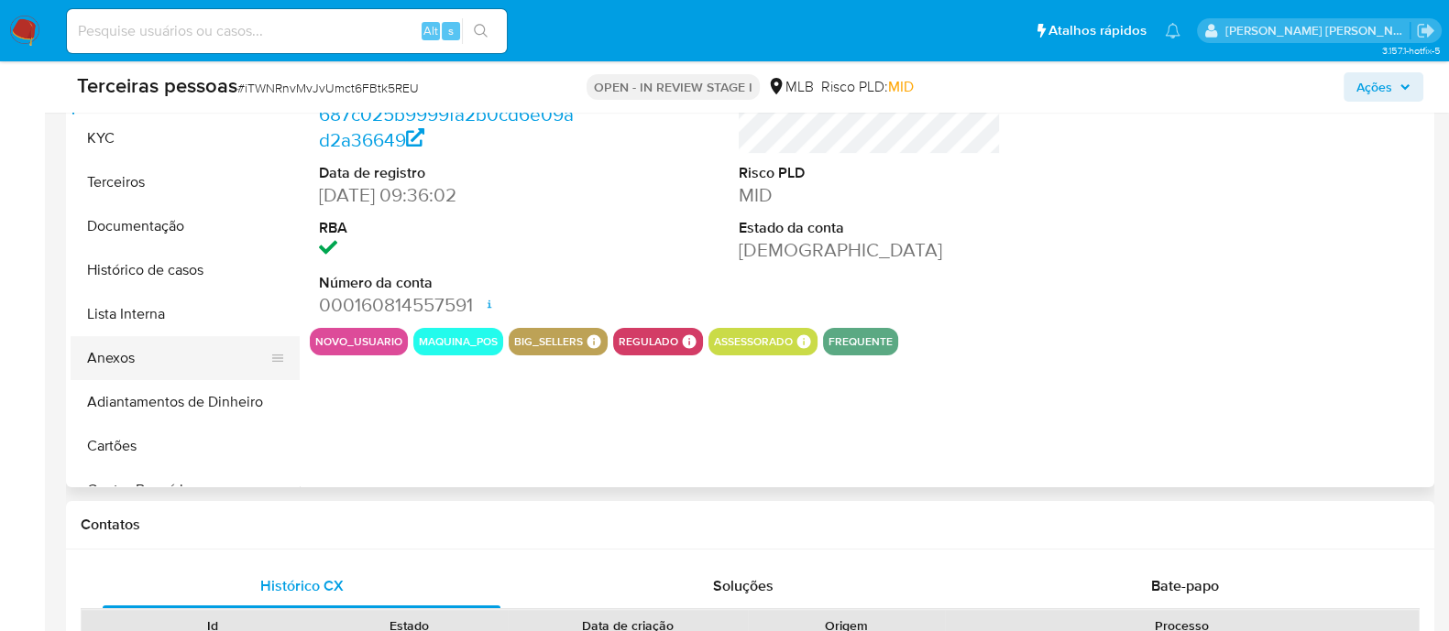
click at [151, 364] on button "Anexos" at bounding box center [178, 358] width 214 height 44
select select "10"
